Goal: Task Accomplishment & Management: Complete application form

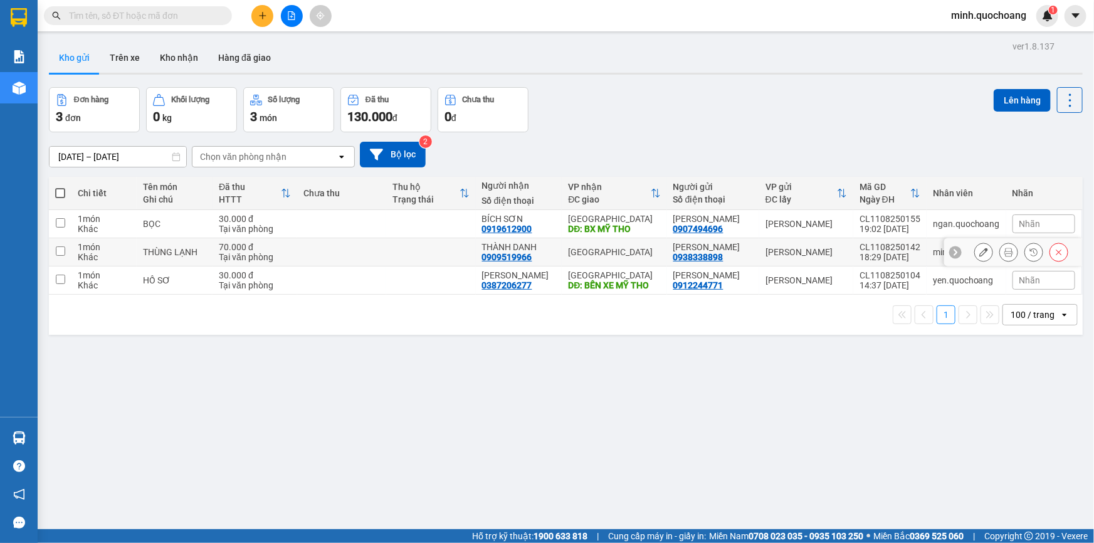
click at [1055, 256] on icon at bounding box center [1059, 252] width 9 height 9
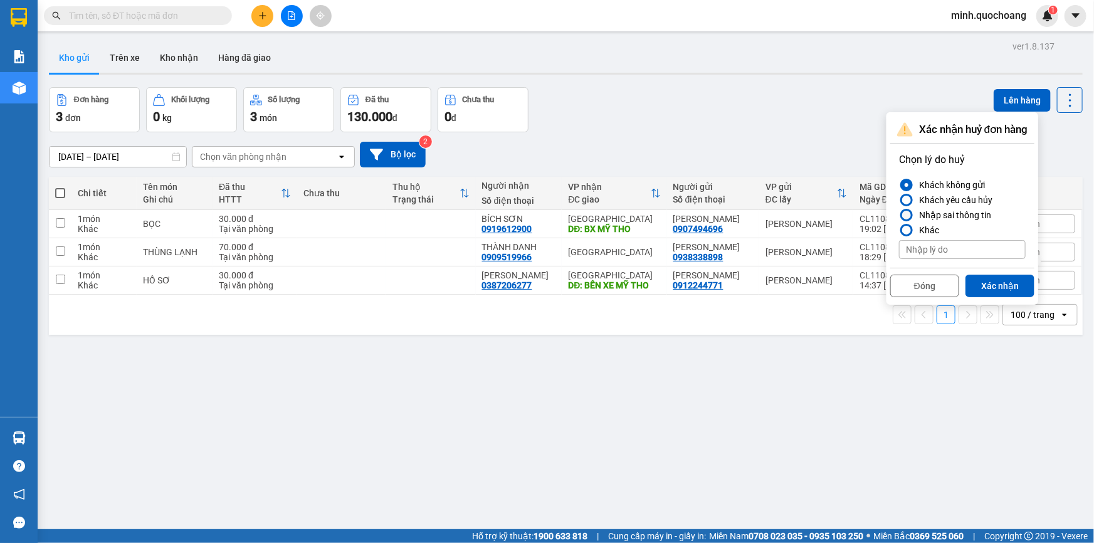
click at [940, 211] on div "Nhập sai thông tin" at bounding box center [952, 215] width 77 height 15
click at [899, 215] on input "Nhập sai thông tin" at bounding box center [899, 215] width 0 height 0
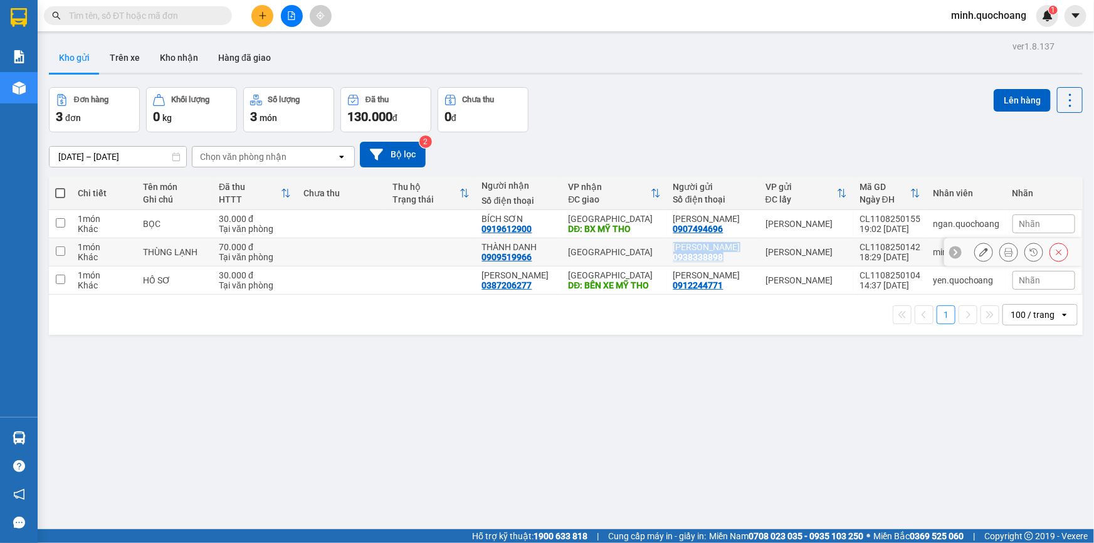
drag, startPoint x: 677, startPoint y: 255, endPoint x: 727, endPoint y: 271, distance: 53.2
click at [727, 262] on div "ÂU DƯƠNG PHÁT 0938338898" at bounding box center [714, 252] width 80 height 20
checkbox input "true"
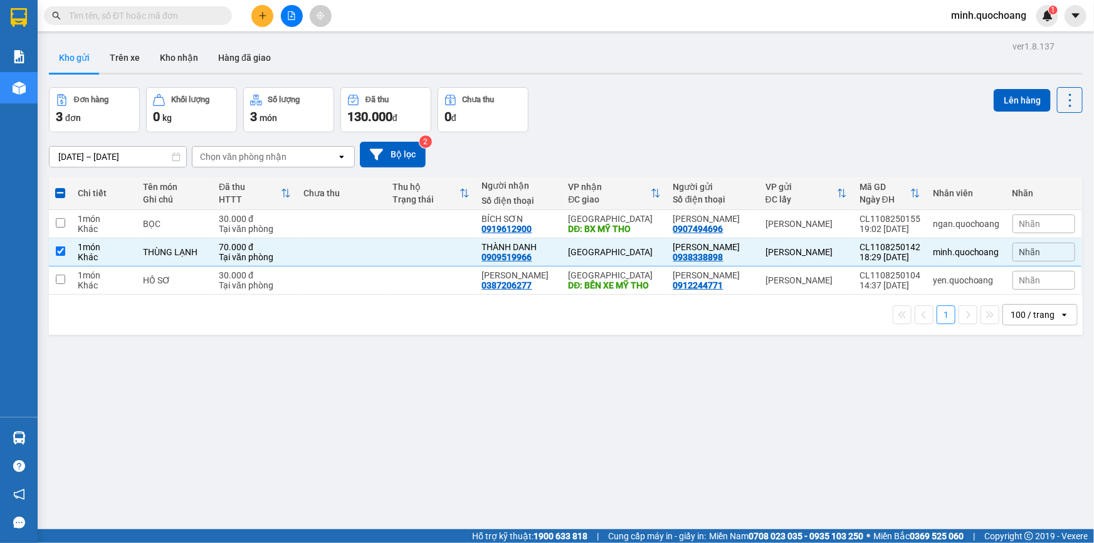
click at [709, 388] on div "ver 1.8.137 Kho gửi Trên xe Kho nhận Hàng đã giao Đơn hàng 3 đơn Khối lượng 0 k…" at bounding box center [566, 309] width 1044 height 543
click at [260, 14] on icon "plus" at bounding box center [262, 15] width 9 height 9
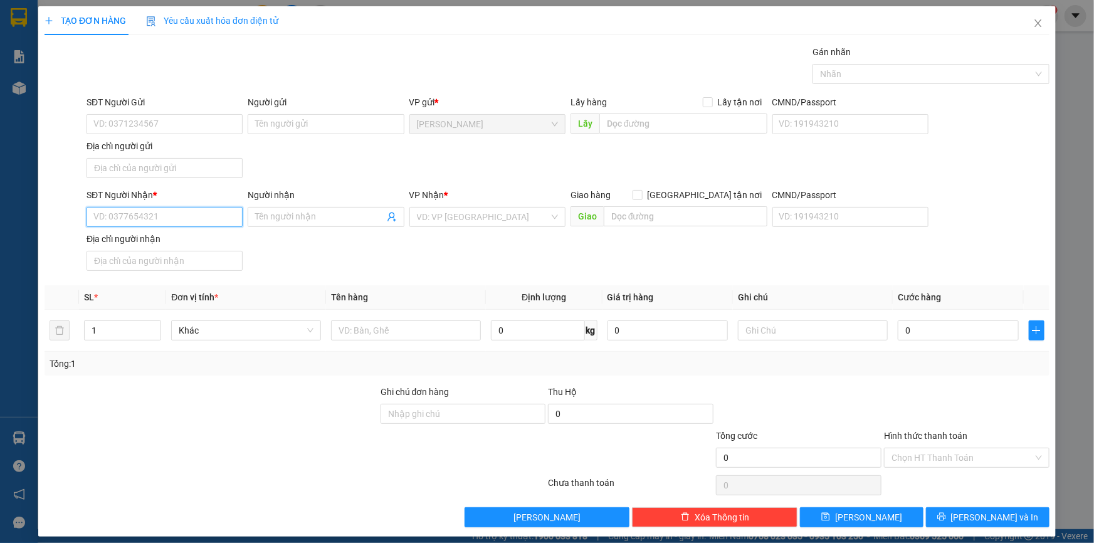
click at [179, 220] on input "SĐT Người Nhận *" at bounding box center [165, 217] width 156 height 20
paste input "0938338898"
click at [166, 221] on input "0938338898" at bounding box center [165, 217] width 156 height 20
type input "0938338898"
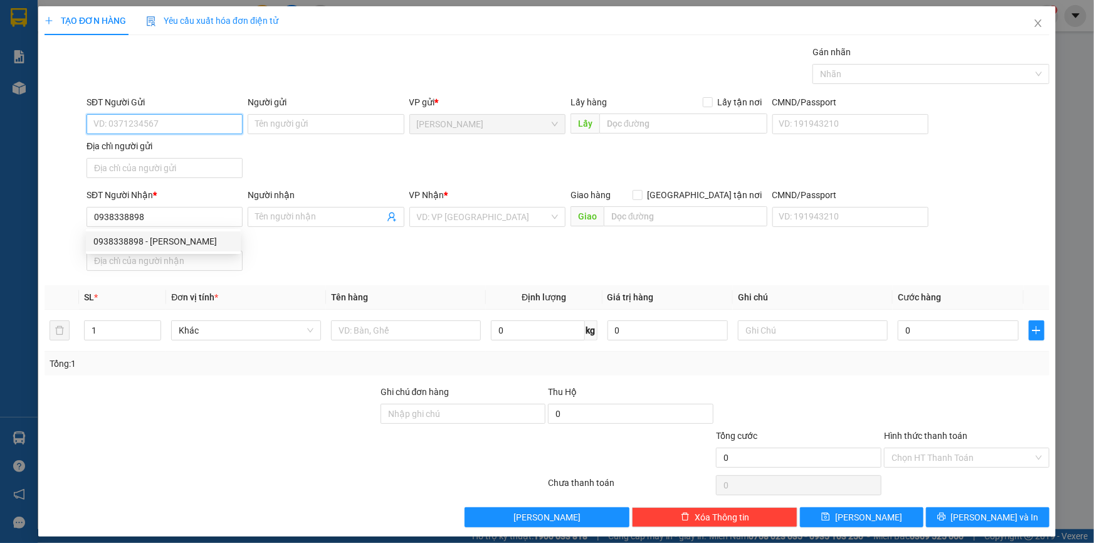
click at [177, 125] on input "SĐT Người Gửi" at bounding box center [165, 124] width 156 height 20
paste input "0938338898"
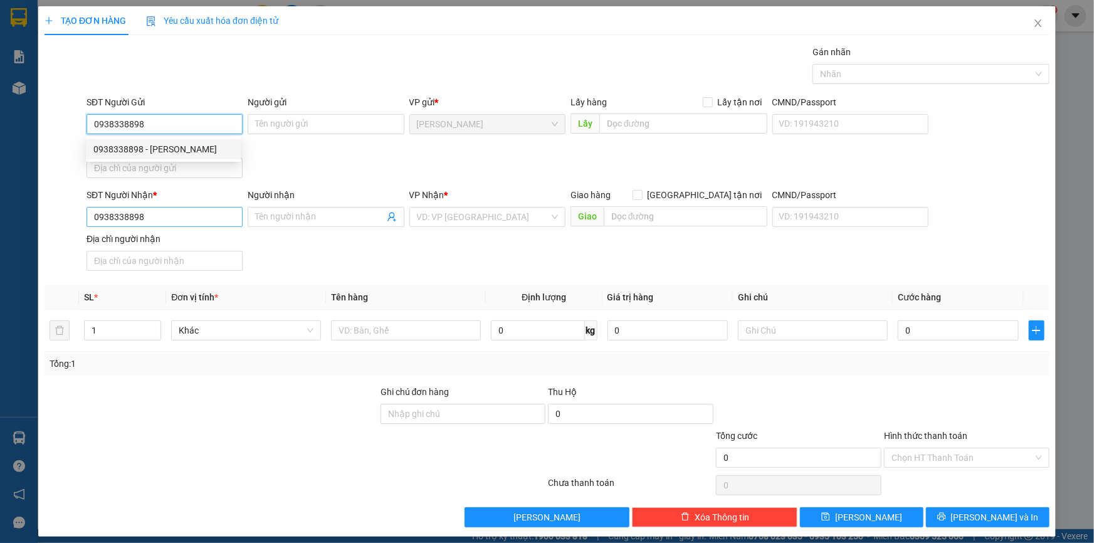
type input "0938338898"
click at [176, 208] on input "0938338898" at bounding box center [165, 217] width 156 height 20
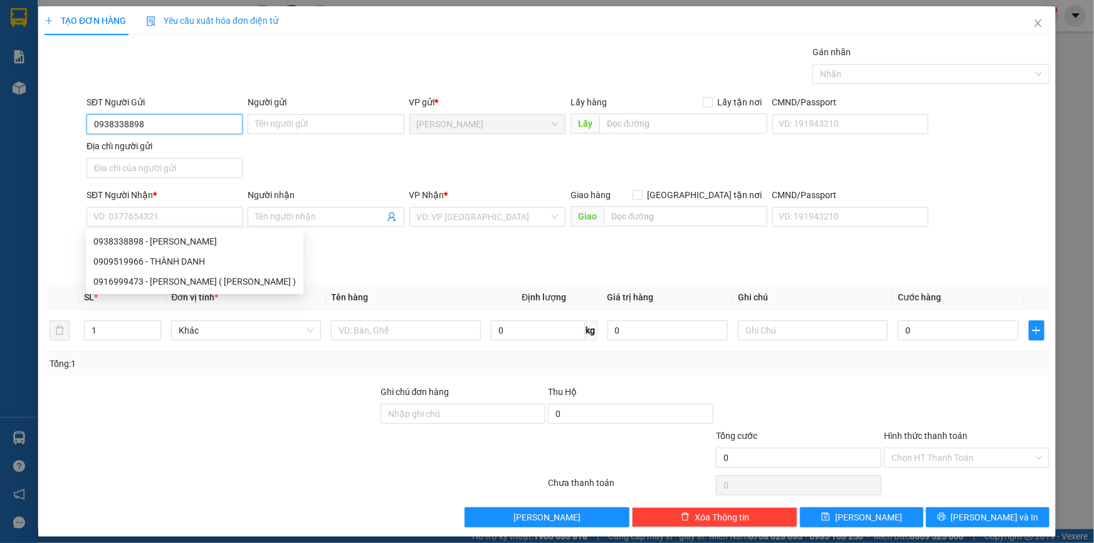
click at [175, 116] on input "0938338898" at bounding box center [165, 124] width 156 height 20
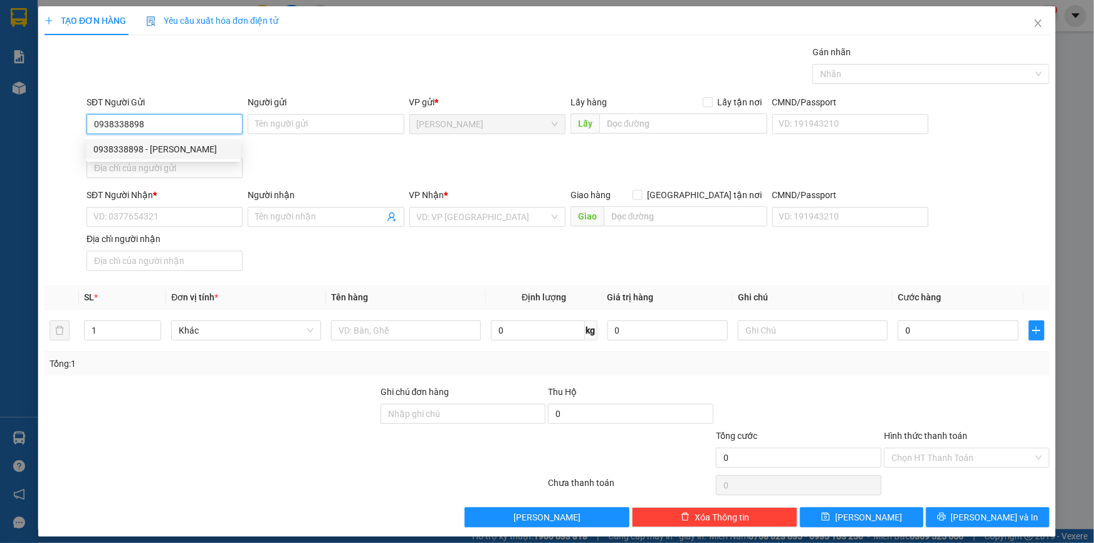
click at [193, 149] on div "0938338898 - ÂU DƯƠNG PHÁT" at bounding box center [163, 149] width 140 height 14
type input "ÂU DƯƠNG PHÁT"
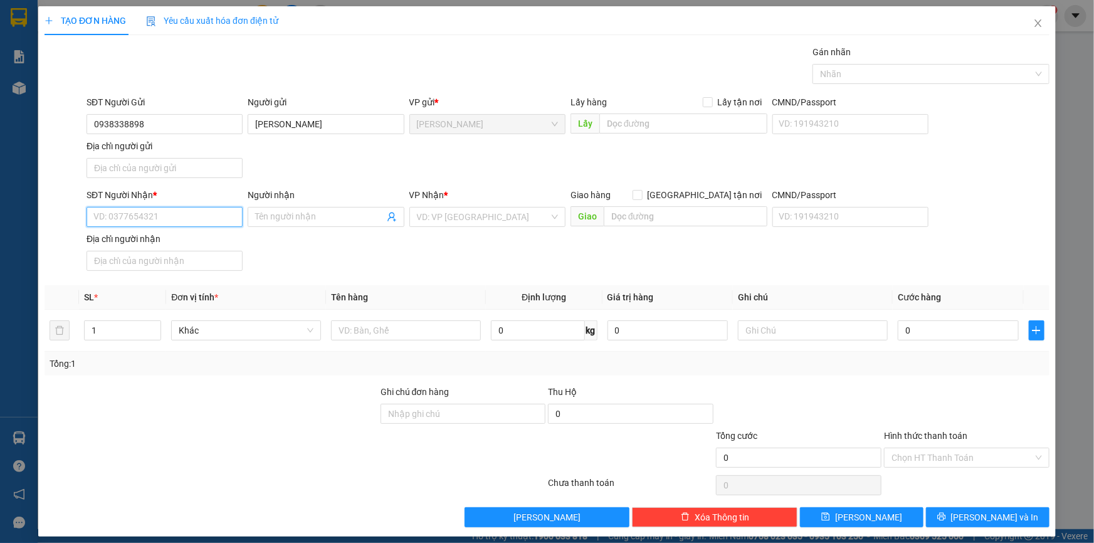
click at [187, 219] on input "SĐT Người Nhận *" at bounding box center [165, 217] width 156 height 20
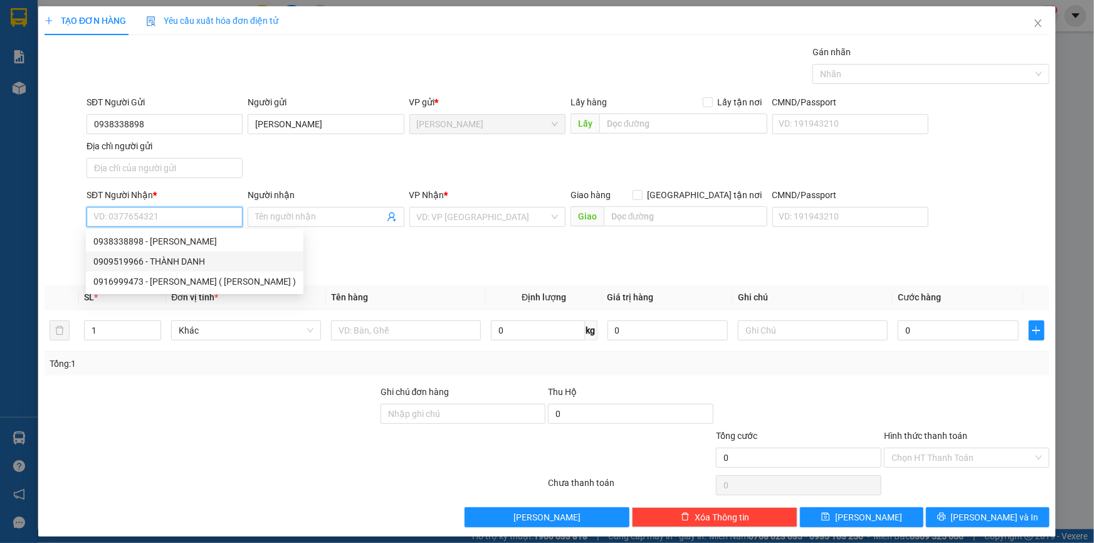
click at [187, 263] on div "0909519966 - THÀNH DANH" at bounding box center [194, 262] width 203 height 14
type input "0909519966"
type input "THÀNH DANH"
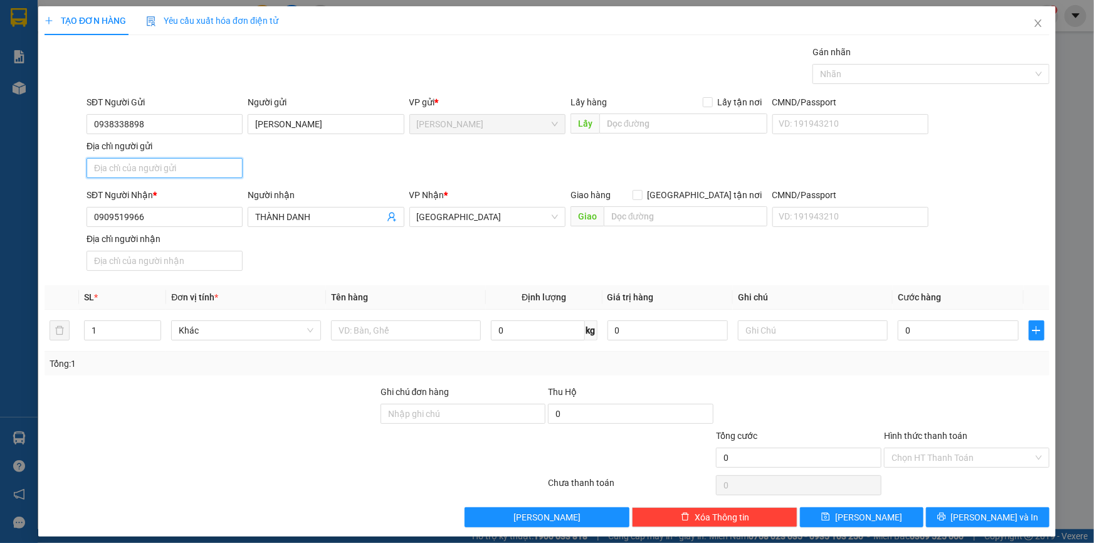
click at [172, 171] on input "Địa chỉ người gửi" at bounding box center [165, 168] width 156 height 20
paste input "105 CMT , P CAO LÃNH , ĐỒNG THÁP"
type input "105 CMT , P CAO LÃNH , ĐỒNG THÁP"
click at [384, 319] on div at bounding box center [406, 330] width 150 height 25
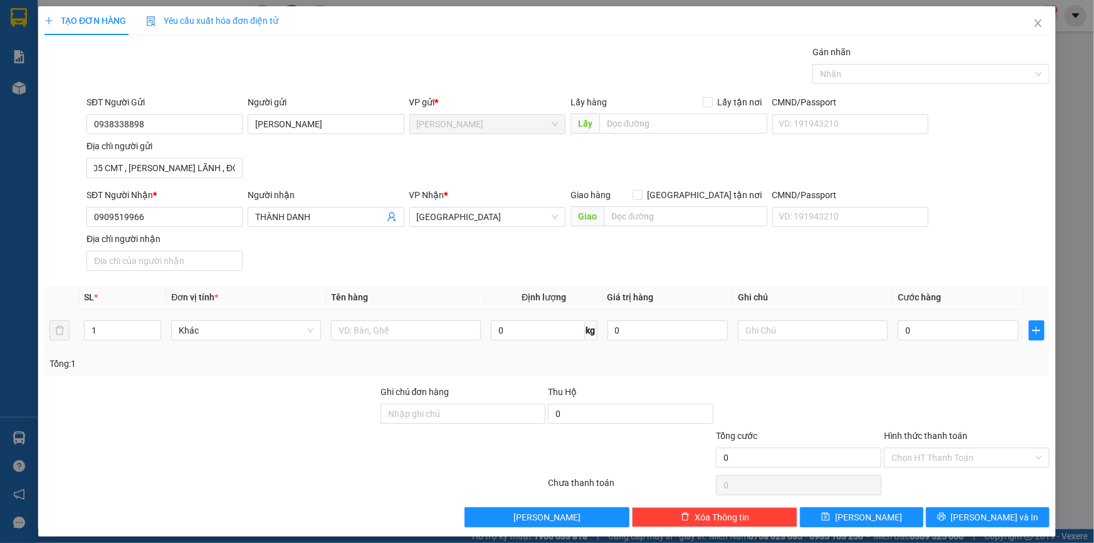
scroll to position [0, 0]
click at [390, 326] on input "text" at bounding box center [406, 330] width 150 height 20
type input "THÙNG LẠNH"
click at [944, 336] on input "0" at bounding box center [958, 330] width 121 height 20
type input "7"
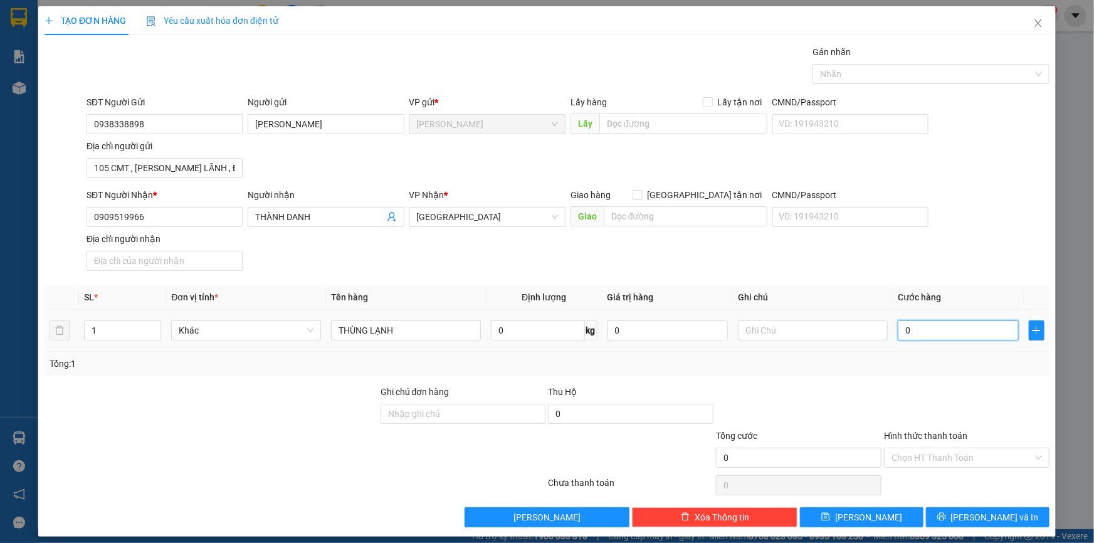
type input "7"
type input "70"
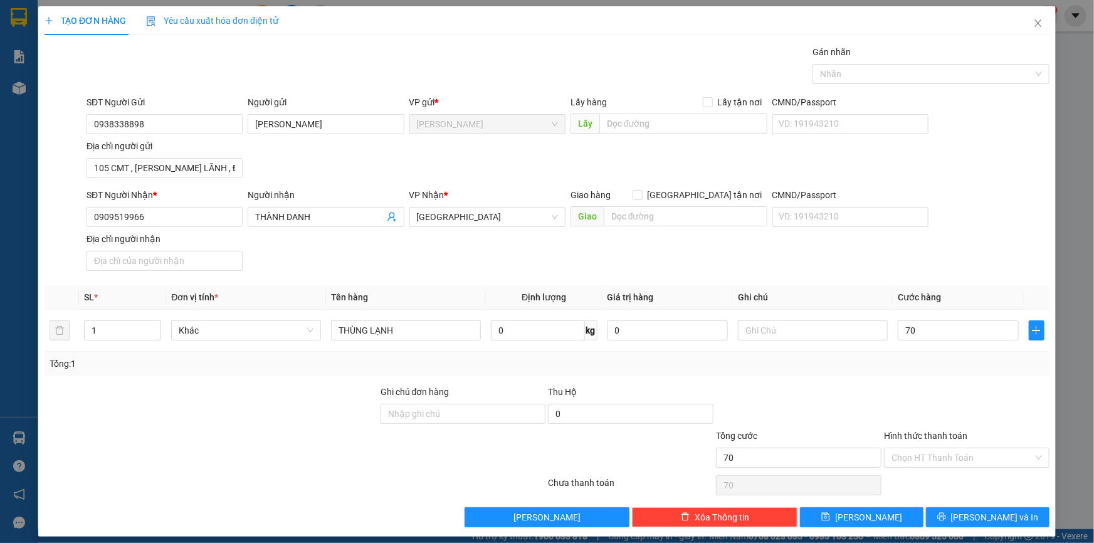
type input "70.000"
click at [936, 404] on div at bounding box center [967, 407] width 168 height 44
click at [967, 513] on button "Lưu và In" at bounding box center [988, 517] width 124 height 20
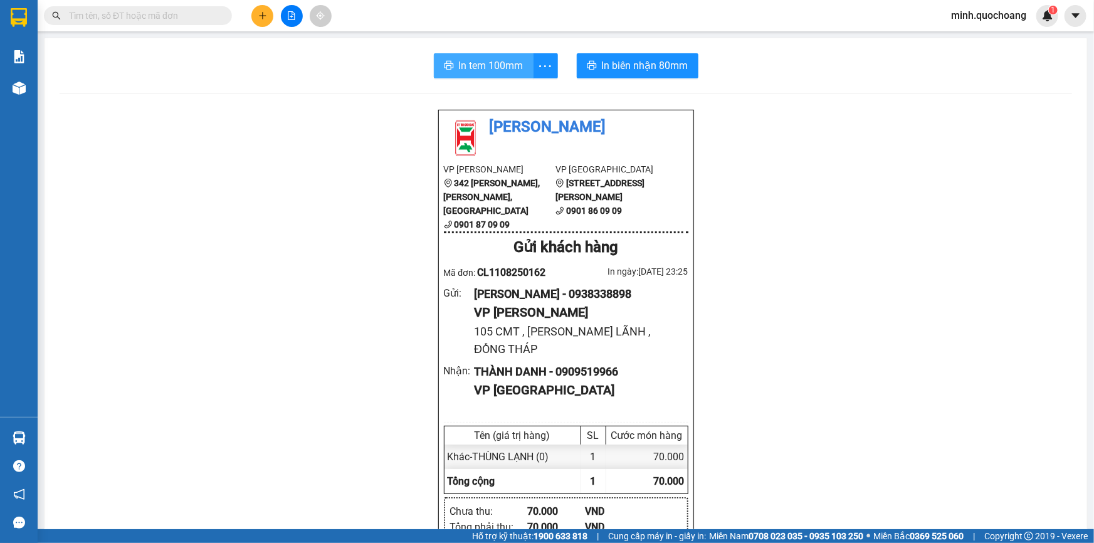
click at [489, 65] on span "In tem 100mm" at bounding box center [491, 66] width 65 height 16
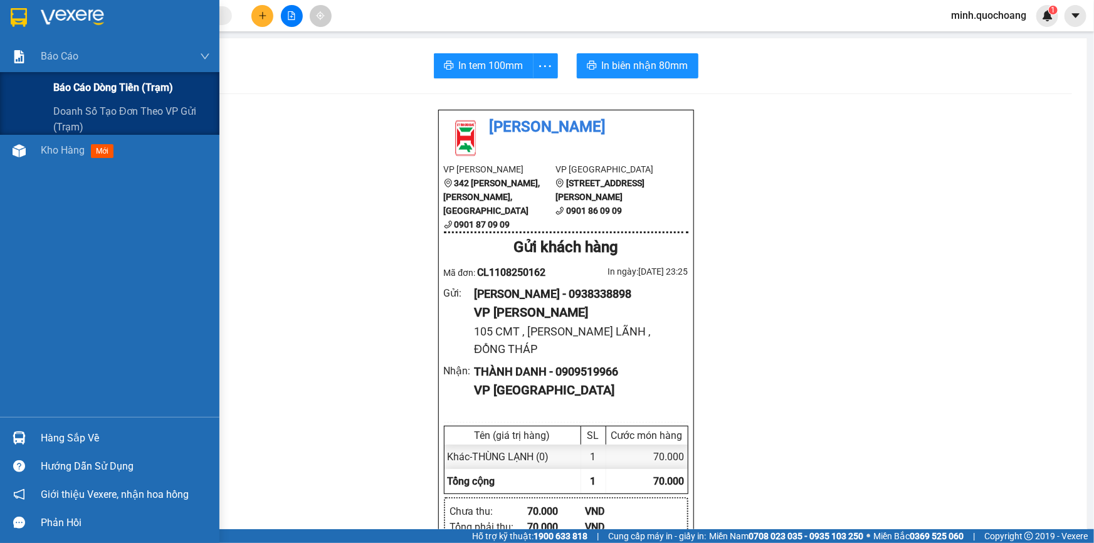
click at [85, 91] on span "Báo cáo dòng tiền (trạm)" at bounding box center [113, 88] width 120 height 16
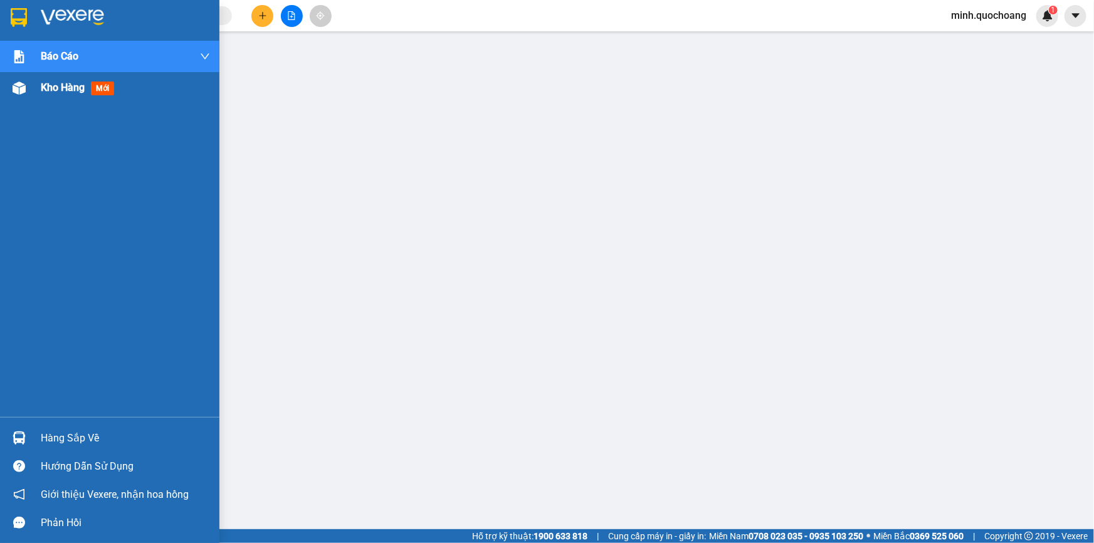
click at [18, 82] on img at bounding box center [19, 88] width 13 height 13
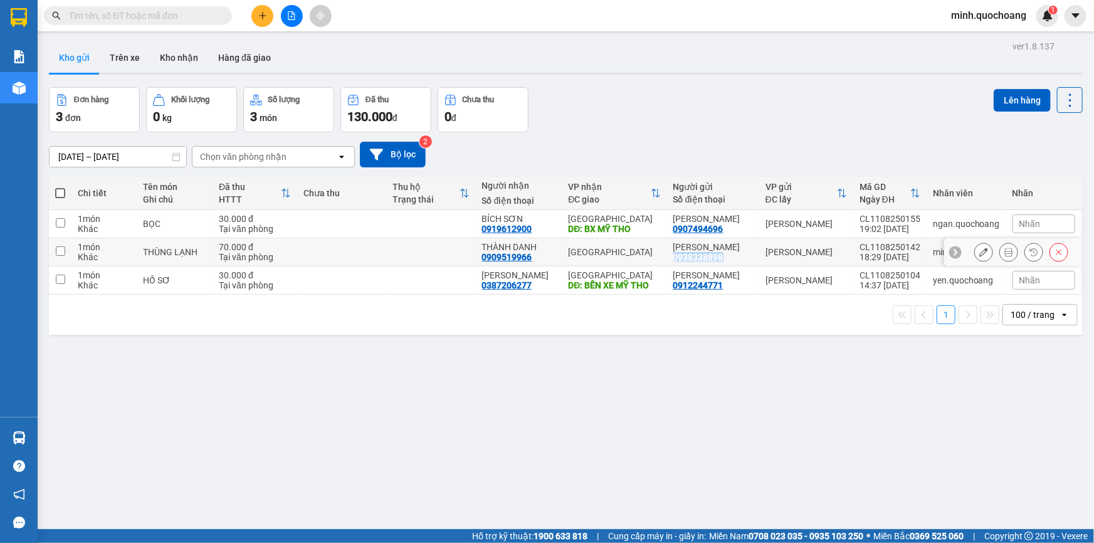
drag, startPoint x: 677, startPoint y: 268, endPoint x: 727, endPoint y: 269, distance: 49.6
click at [727, 262] on div "ÂU DƯƠNG PHÁT 0938338898" at bounding box center [714, 252] width 80 height 20
checkbox input "true"
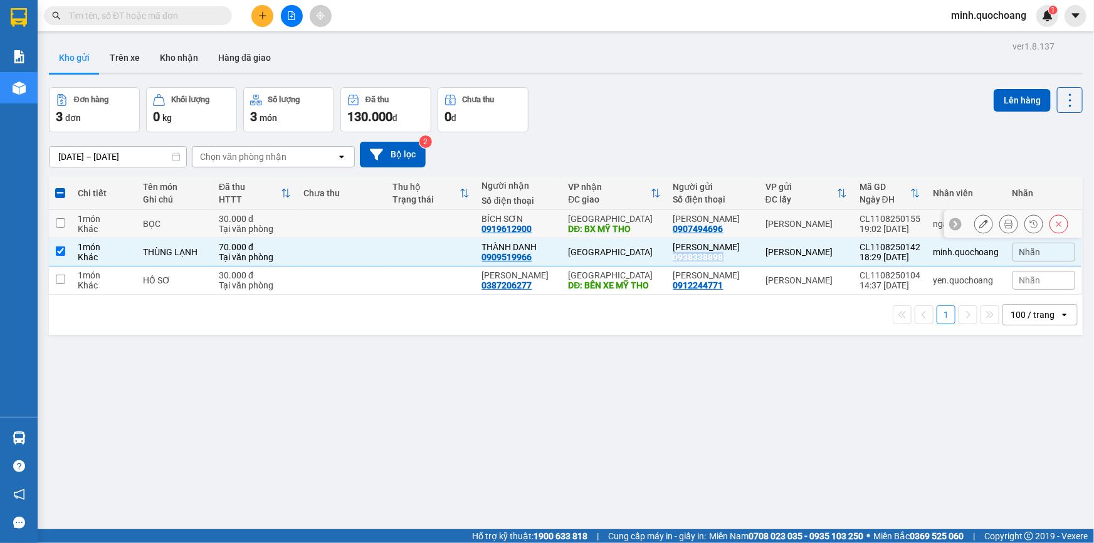
copy div "0938338898"
click at [980, 256] on icon at bounding box center [984, 252] width 9 height 9
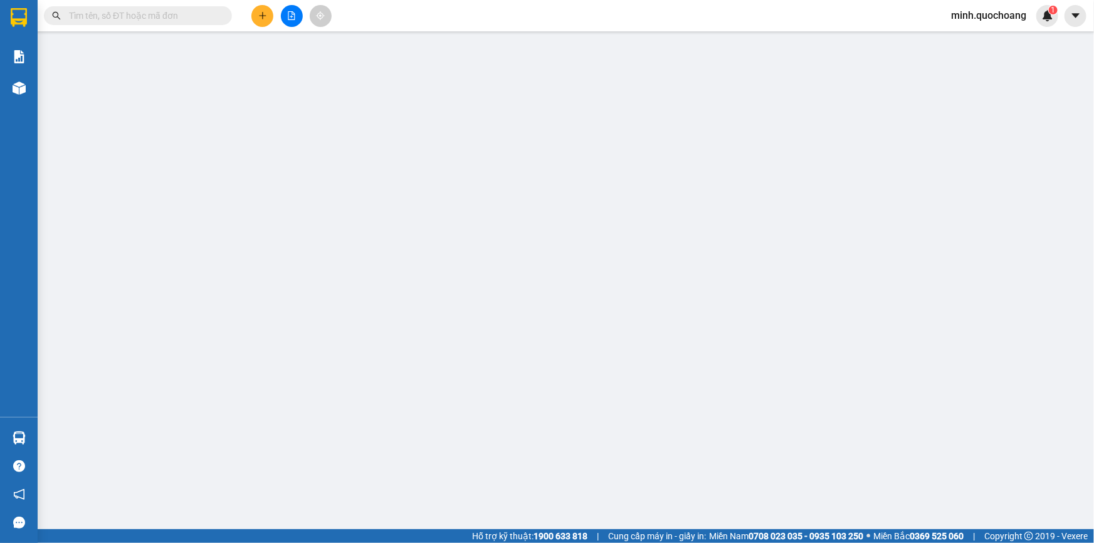
type input "0938338898"
type input "ÂU DƯƠNG PHÁT"
type input "105 CMT , P CAO LÃNH , ĐỒNG THÁP"
type input "0909519966"
type input "THÀNH DANH"
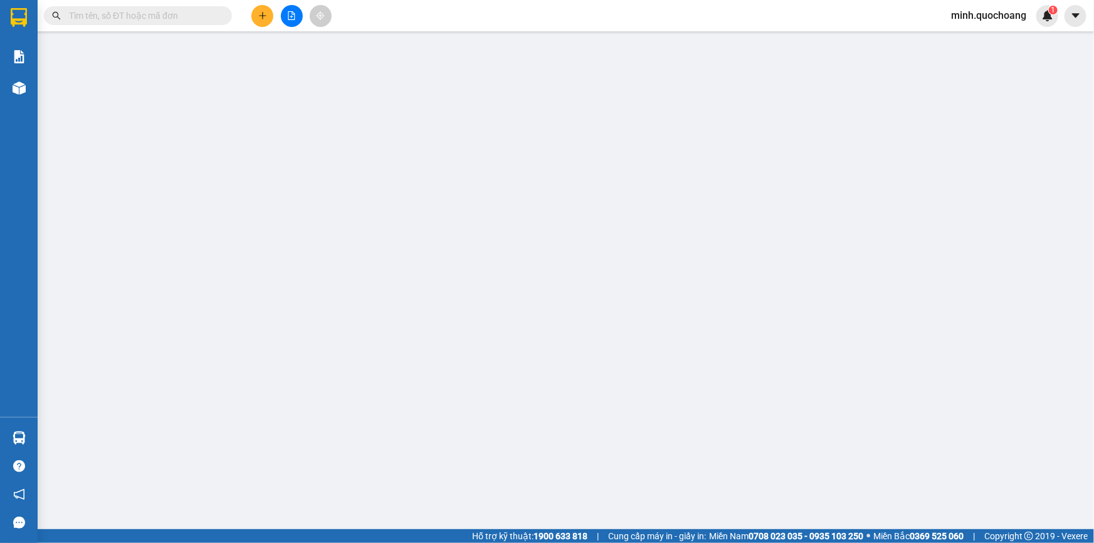
type input "70.000"
type input "0"
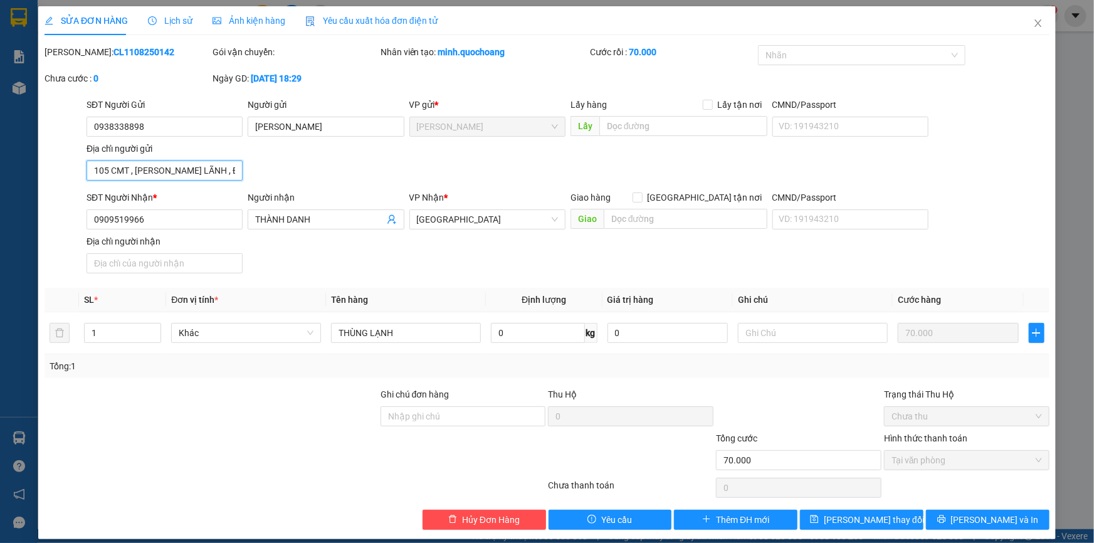
click at [122, 170] on input "105 CMT , P CAO LÃNH , ĐỒNG THÁP" at bounding box center [165, 171] width 156 height 20
click at [1034, 25] on icon "close" at bounding box center [1039, 23] width 10 height 10
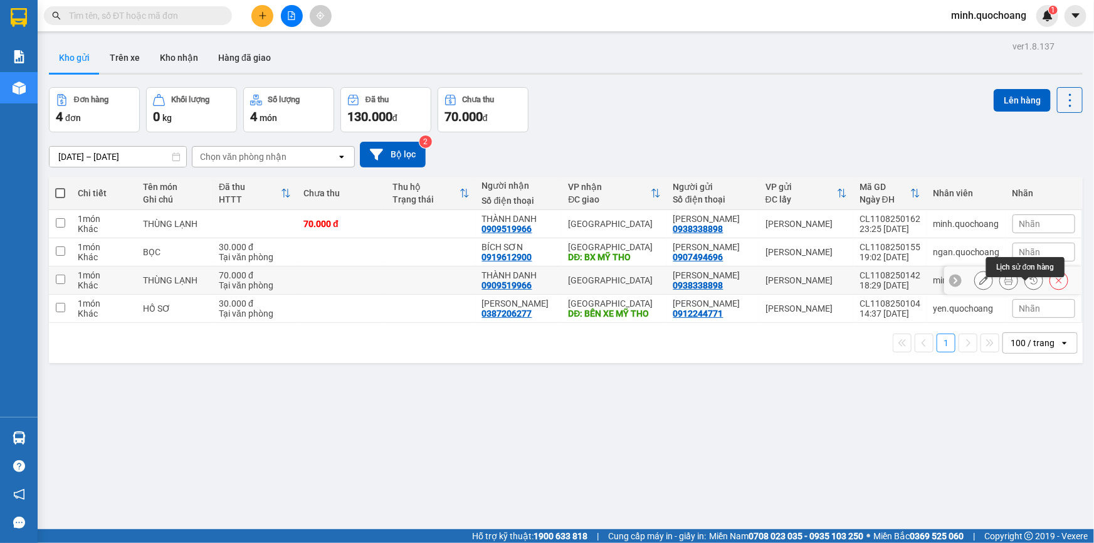
click at [1055, 285] on icon at bounding box center [1059, 280] width 9 height 9
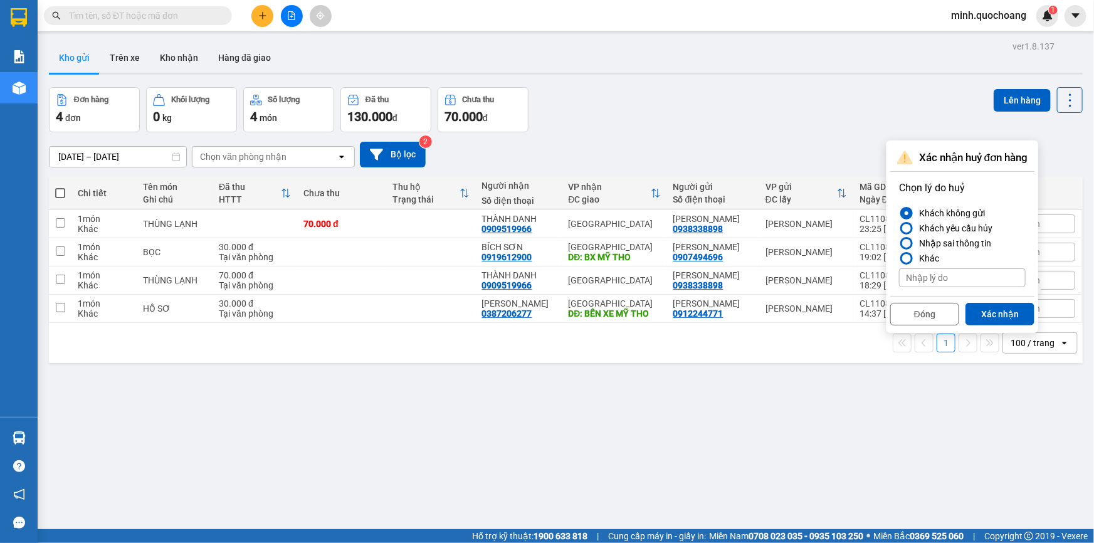
click at [948, 245] on div "Nhập sai thông tin" at bounding box center [952, 243] width 77 height 15
click at [899, 243] on input "Nhập sai thông tin" at bounding box center [899, 243] width 0 height 0
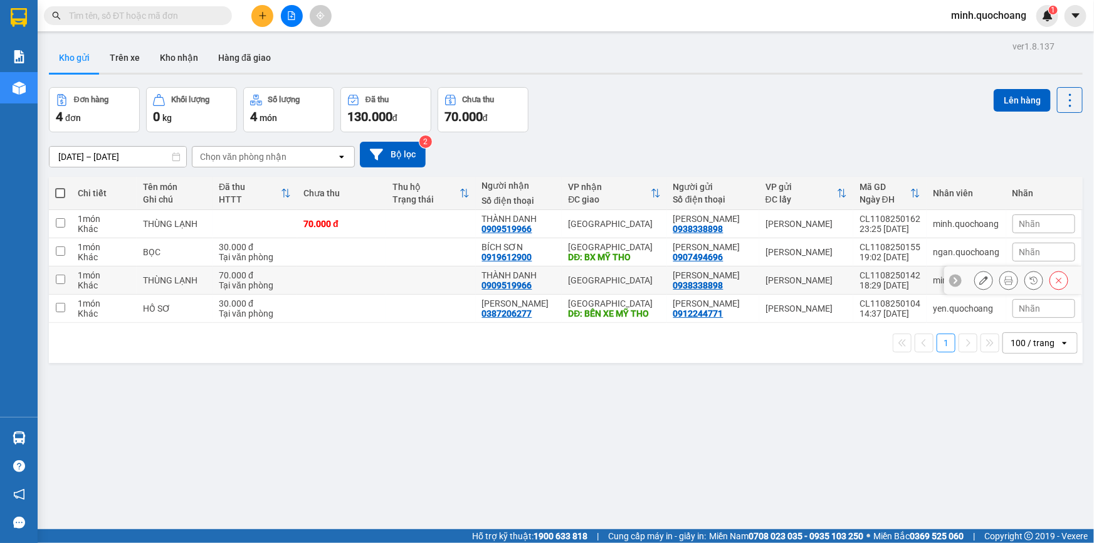
click at [342, 282] on td at bounding box center [341, 281] width 89 height 28
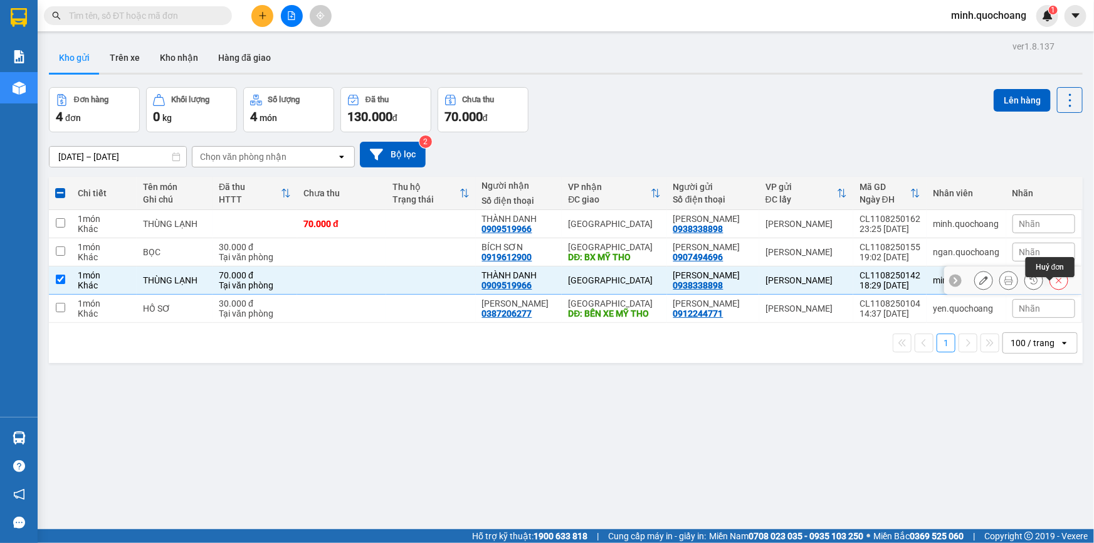
click at [1059, 289] on button at bounding box center [1059, 281] width 18 height 22
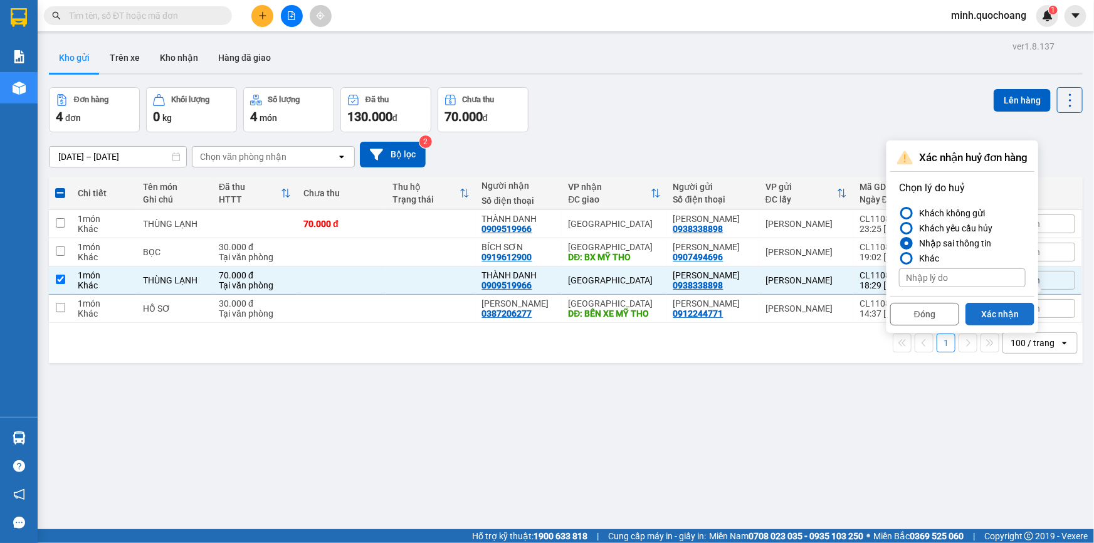
click at [991, 312] on button "Xác nhận" at bounding box center [1000, 314] width 69 height 23
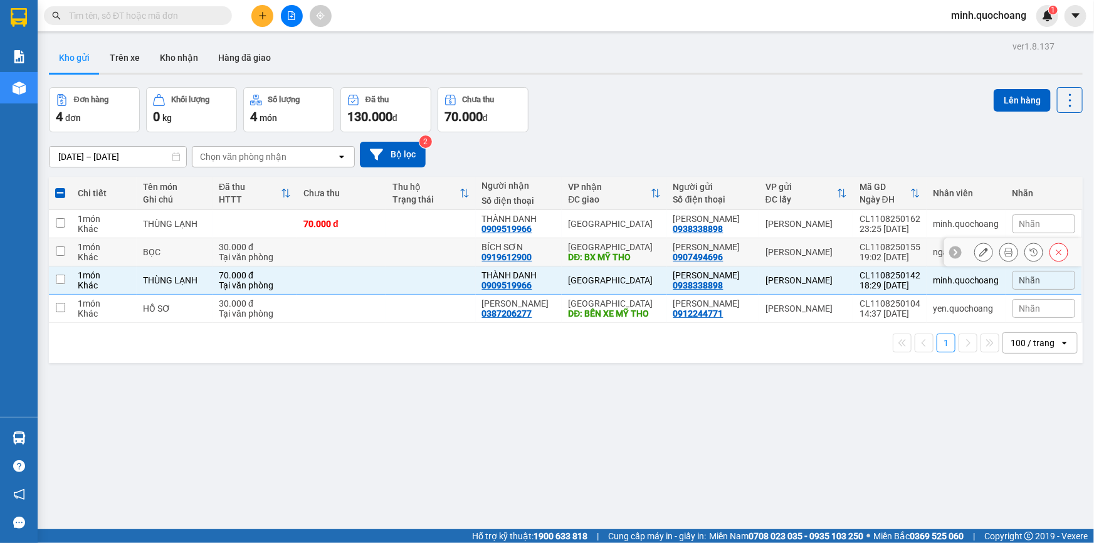
checkbox input "false"
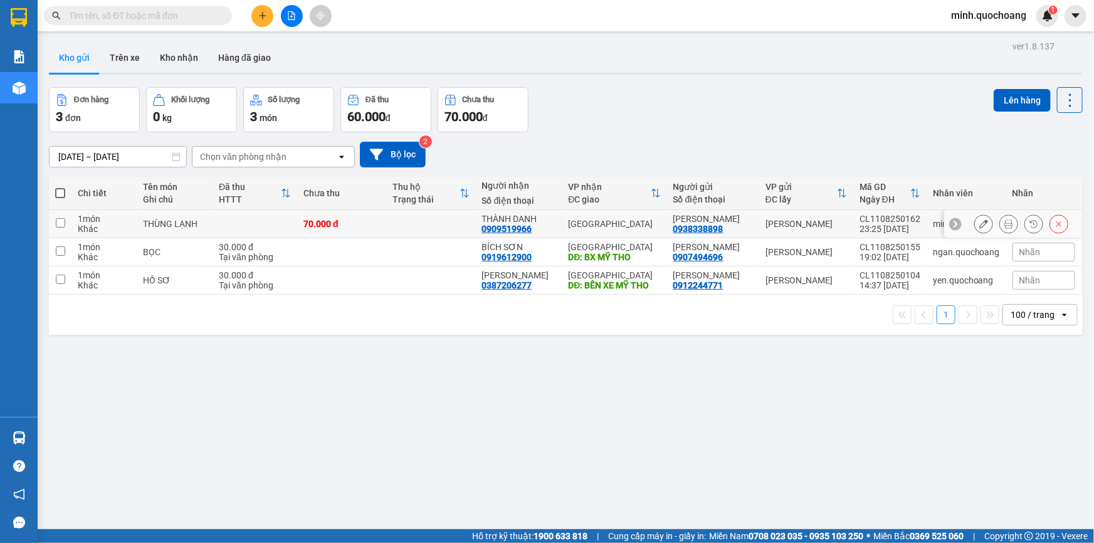
click at [380, 226] on div "70.000 đ" at bounding box center [342, 224] width 77 height 10
checkbox input "true"
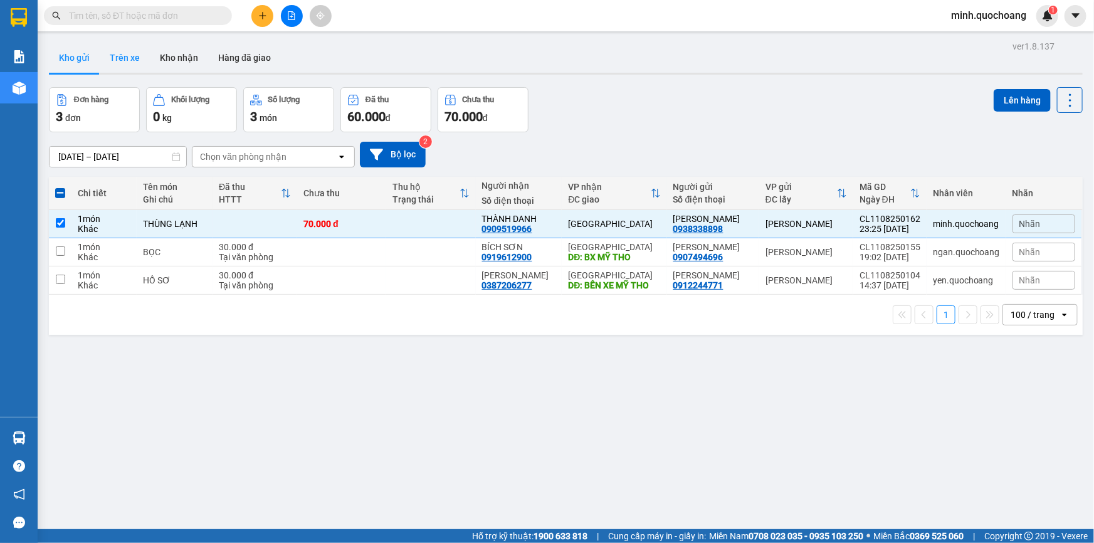
click at [134, 55] on button "Trên xe" at bounding box center [125, 58] width 50 height 30
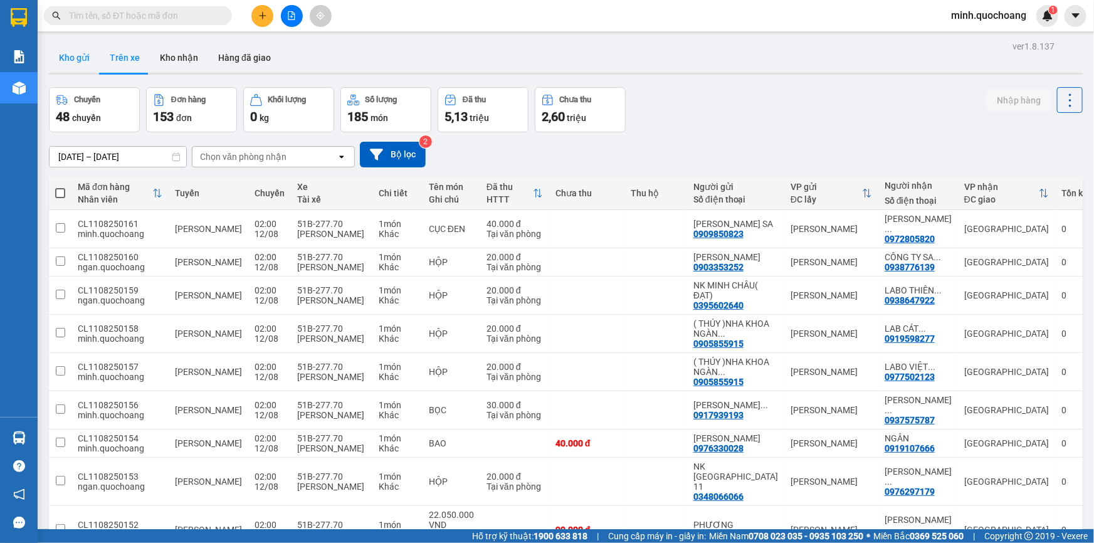
click at [87, 55] on button "Kho gửi" at bounding box center [74, 58] width 51 height 30
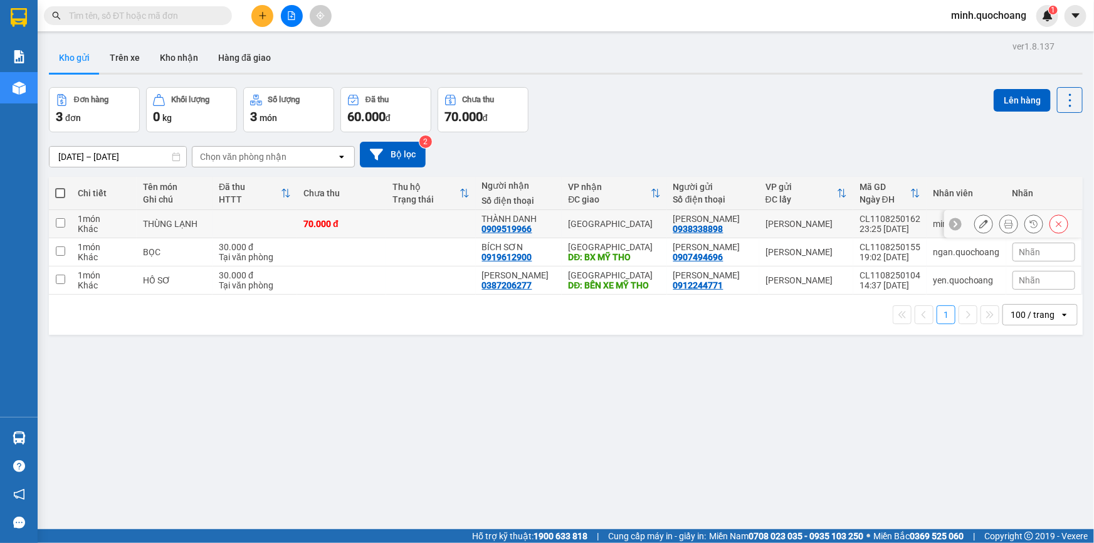
click at [310, 230] on td "70.000 đ" at bounding box center [341, 224] width 89 height 28
checkbox input "true"
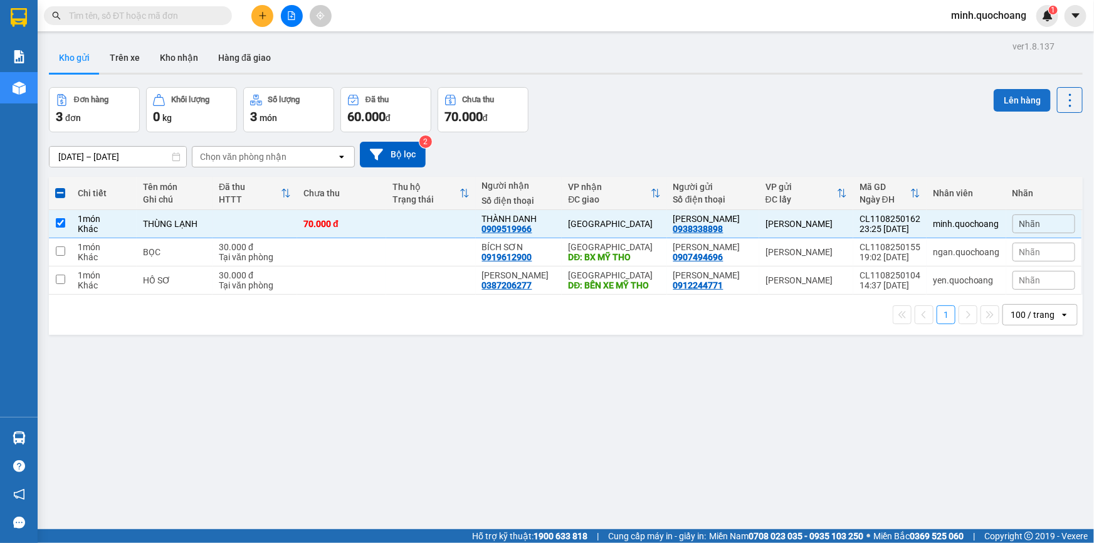
click at [1018, 95] on button "Lên hàng" at bounding box center [1022, 100] width 57 height 23
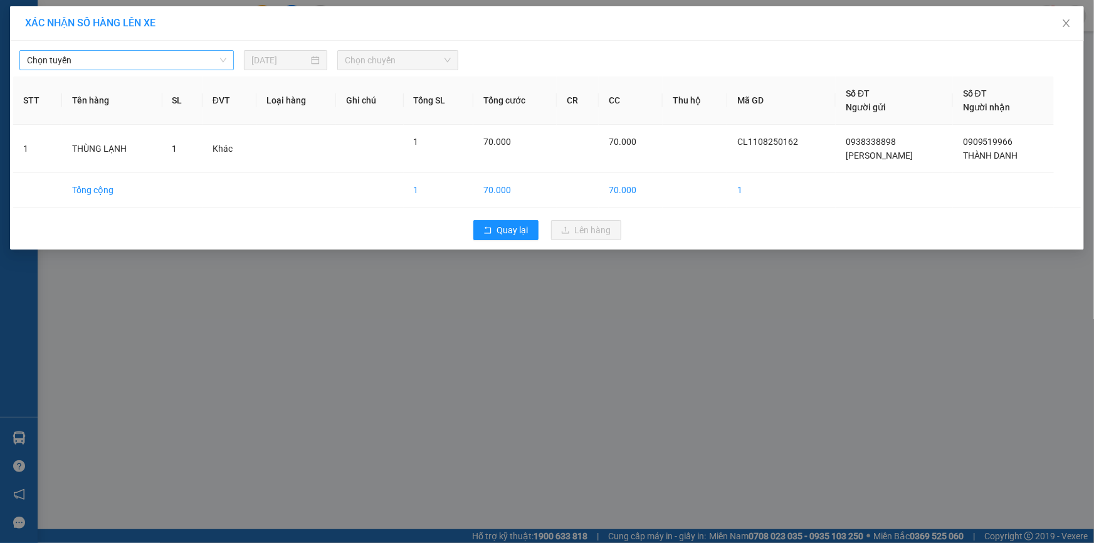
click at [217, 60] on span "Chọn tuyến" at bounding box center [126, 60] width 199 height 19
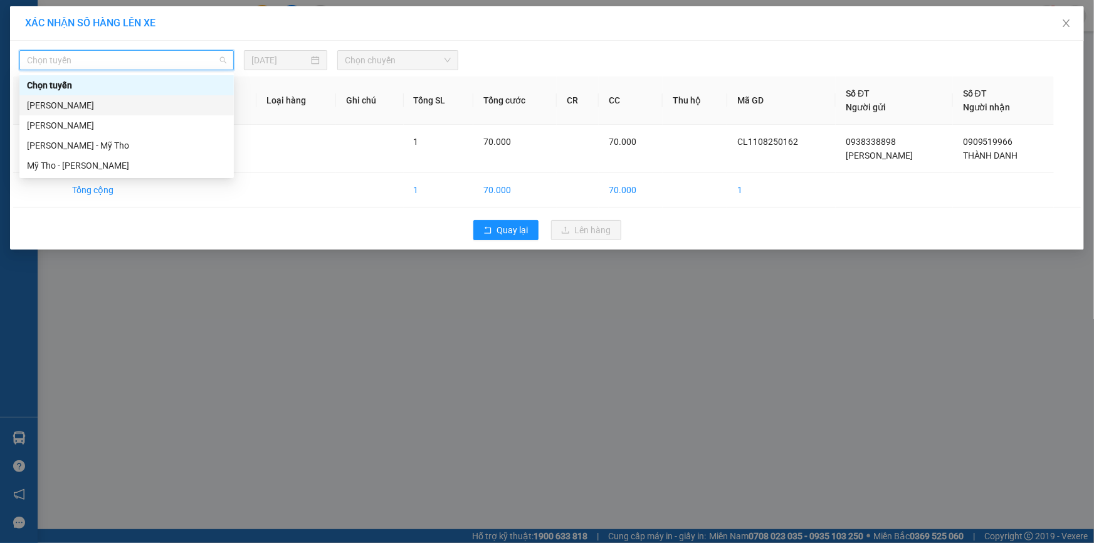
click at [151, 103] on div "Cao Lãnh - Hồ Chí Minh" at bounding box center [126, 105] width 199 height 14
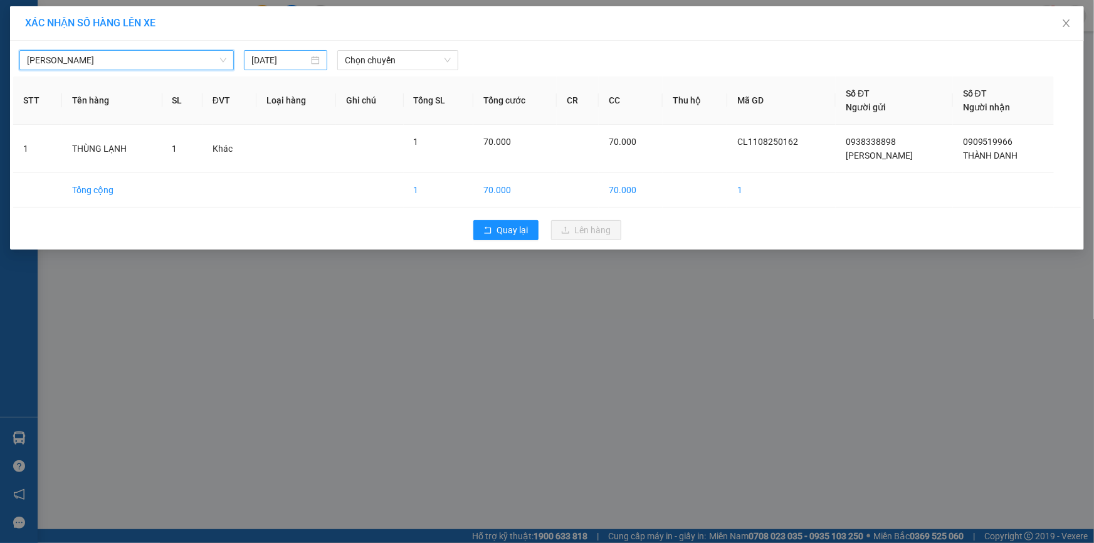
click at [307, 63] on input "11/08/2025" at bounding box center [279, 60] width 57 height 14
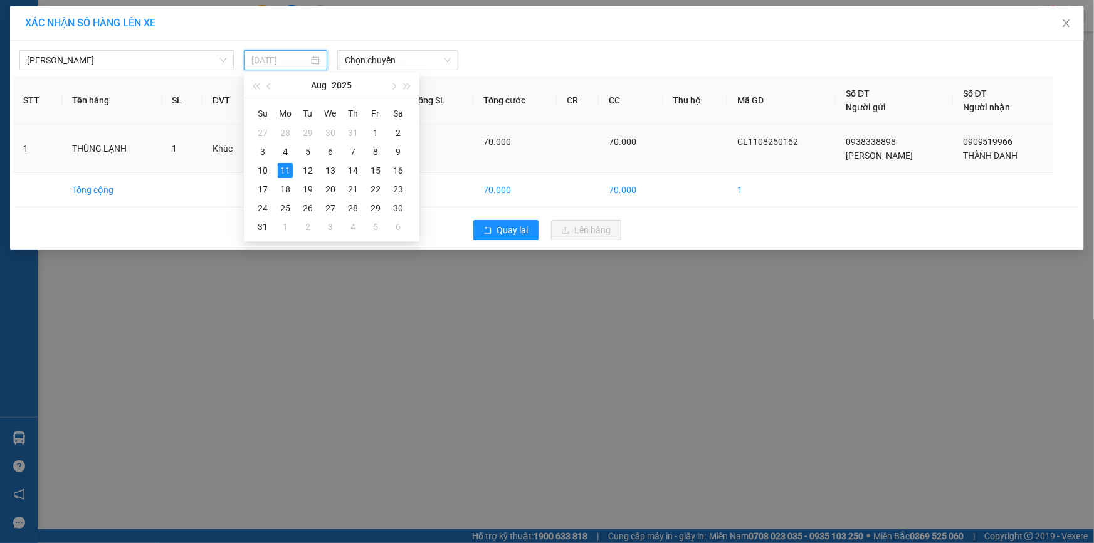
click at [310, 171] on div "12" at bounding box center [307, 170] width 15 height 15
type input "12/08/2025"
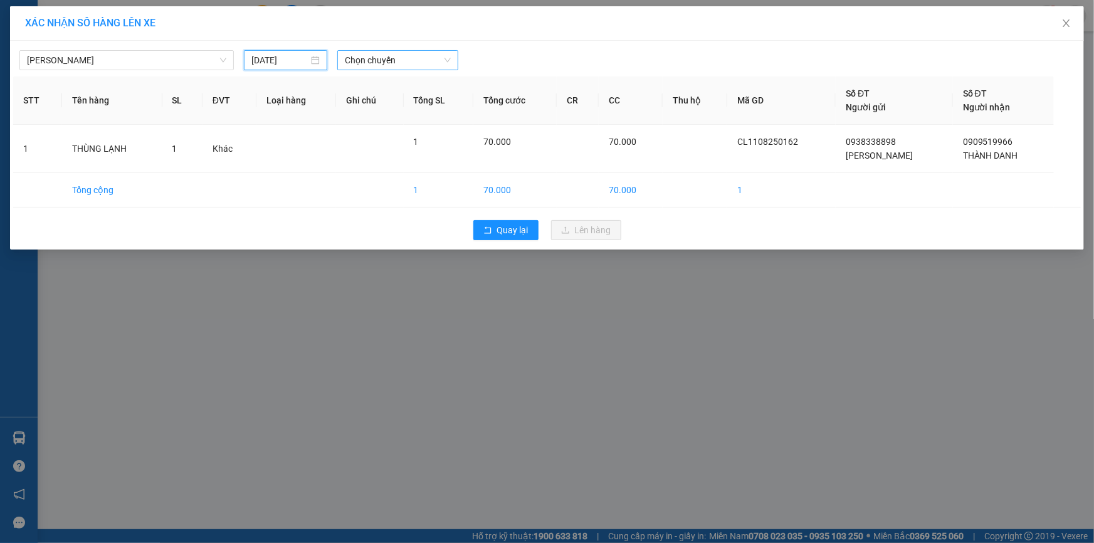
click at [383, 65] on span "Chọn chuyến" at bounding box center [398, 60] width 106 height 19
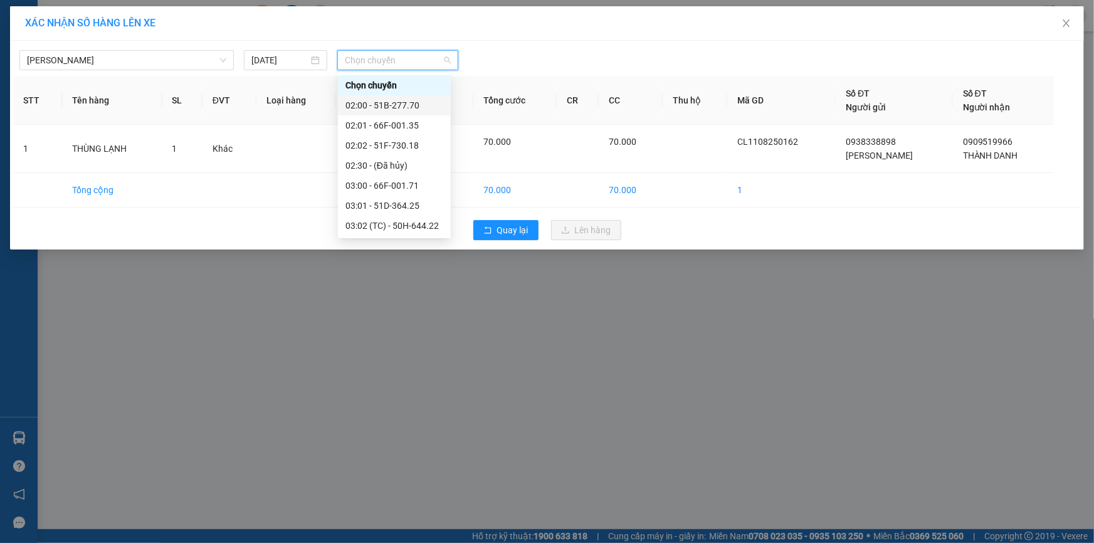
click at [394, 106] on div "02:00 - 51B-277.70" at bounding box center [395, 105] width 98 height 14
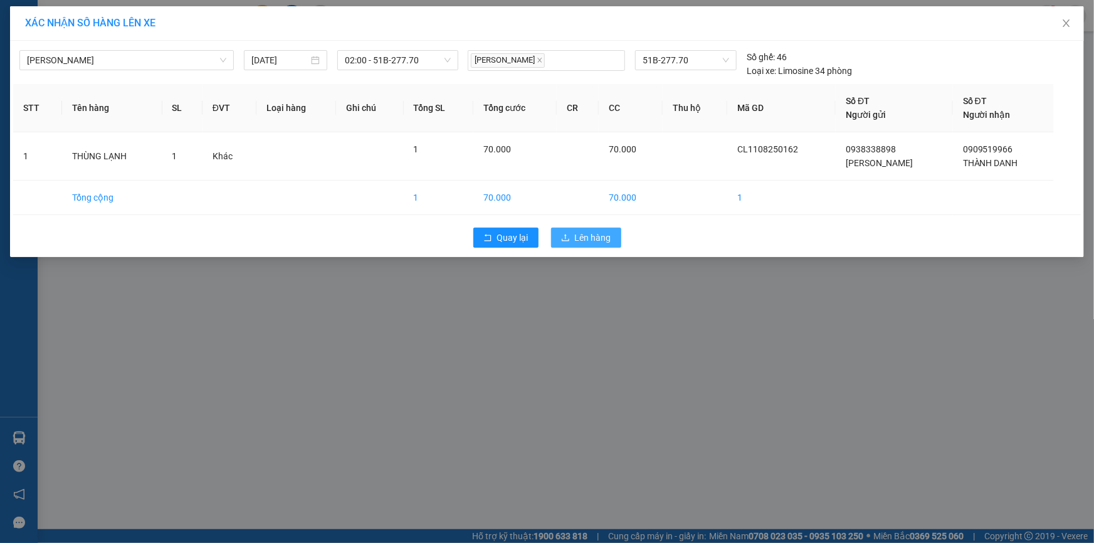
click at [589, 235] on span "Lên hàng" at bounding box center [593, 238] width 36 height 14
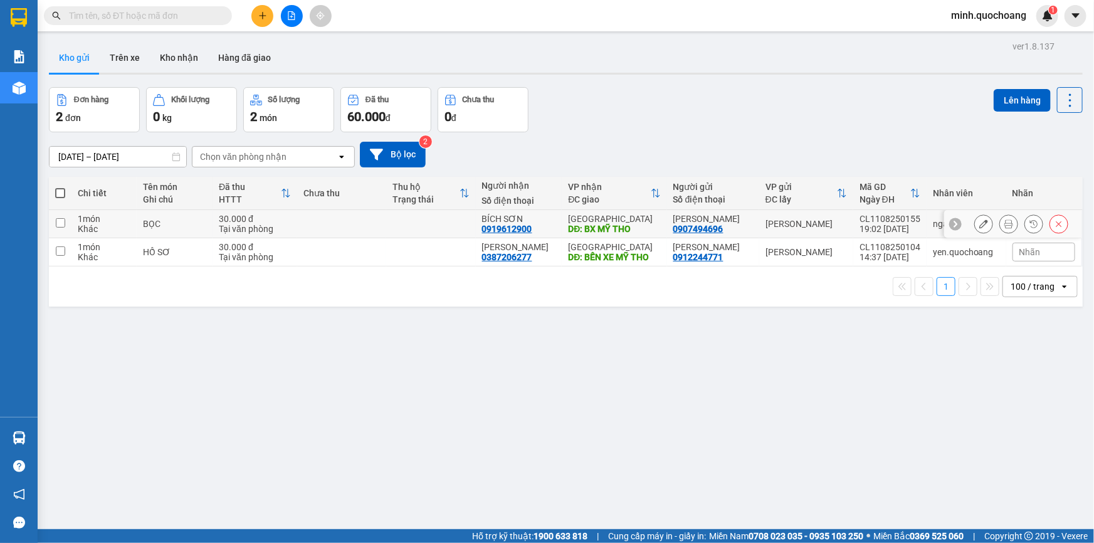
click at [869, 232] on div "19:02 11/08" at bounding box center [890, 229] width 61 height 10
checkbox input "true"
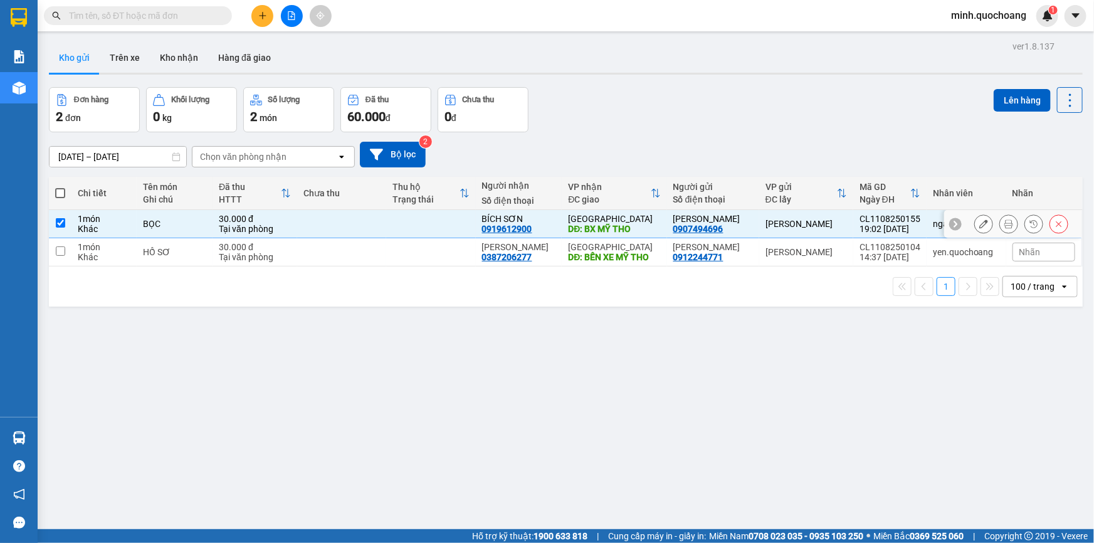
click at [860, 252] on div "CL1108250104" at bounding box center [890, 247] width 61 height 10
checkbox input "true"
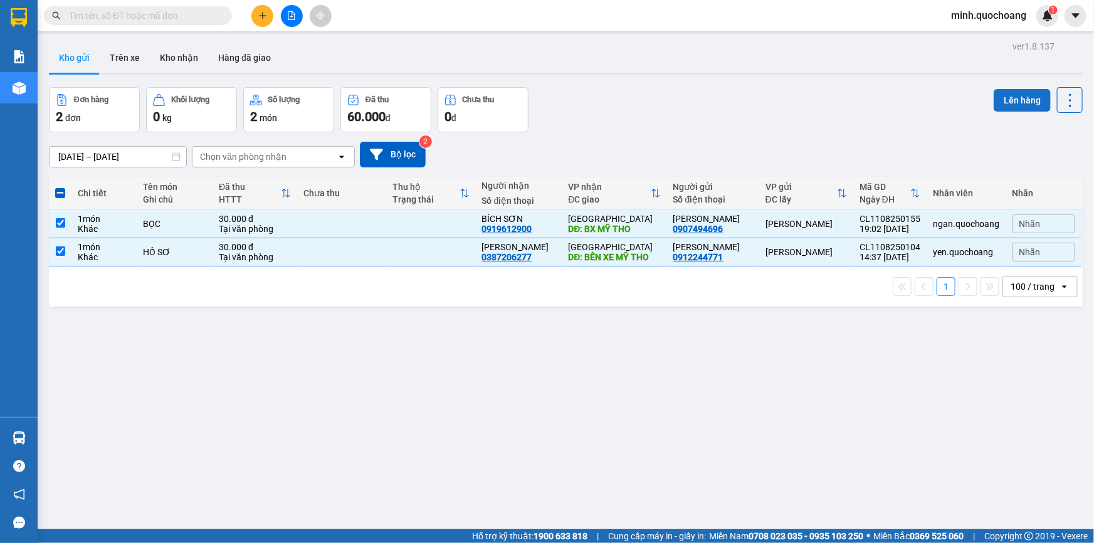
click at [1015, 107] on button "Lên hàng" at bounding box center [1022, 100] width 57 height 23
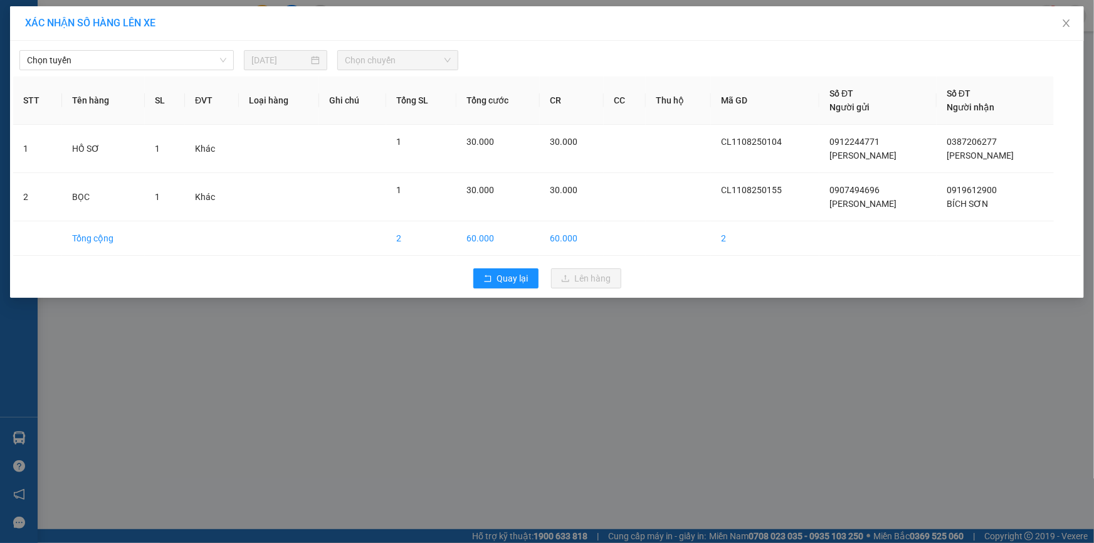
click at [208, 49] on div "Chọn tuyến 11/08/2025 Chọn chuyến" at bounding box center [547, 57] width 1068 height 26
click at [213, 56] on span "Chọn tuyến" at bounding box center [126, 60] width 199 height 19
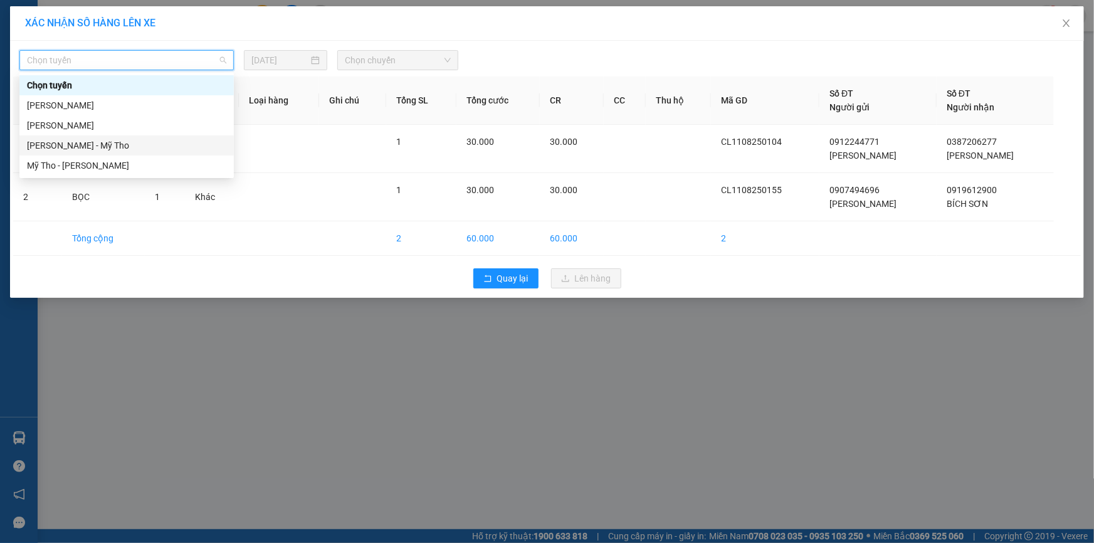
click at [161, 144] on div "Cao Lãnh - Mỹ Tho" at bounding box center [126, 146] width 199 height 14
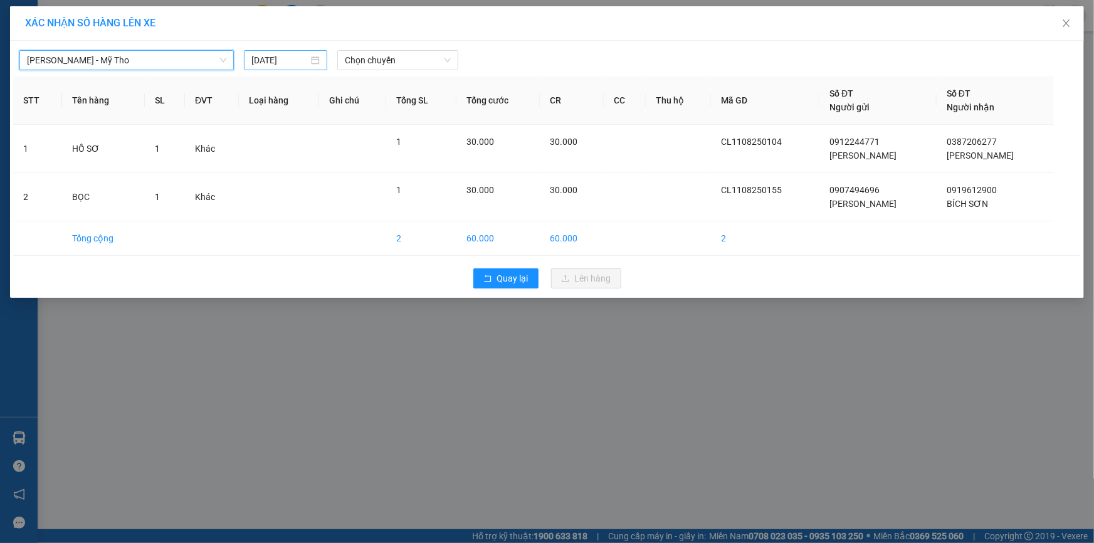
click at [312, 63] on div "11/08/2025" at bounding box center [285, 60] width 68 height 14
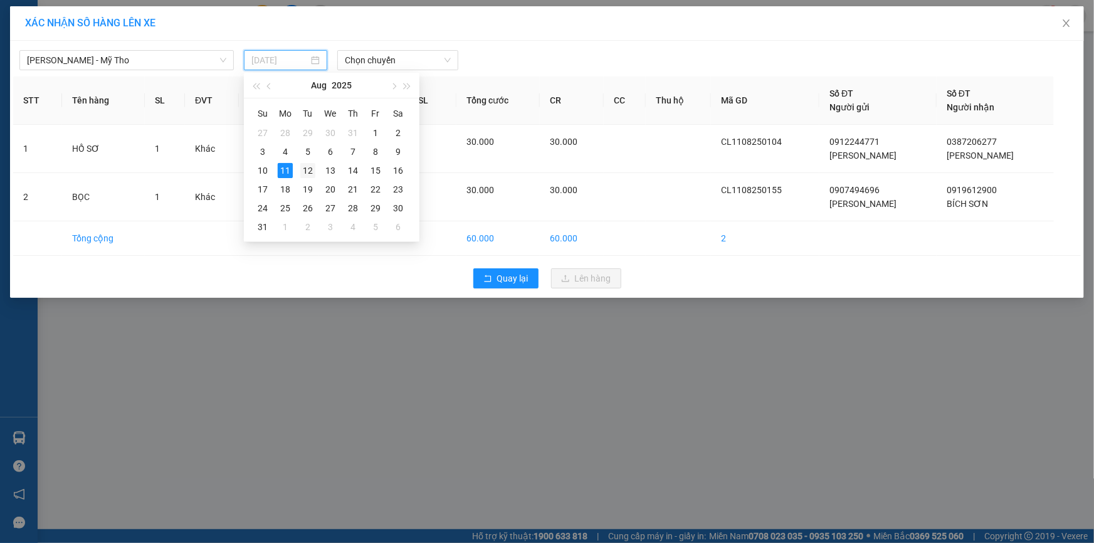
click at [310, 170] on div "12" at bounding box center [307, 170] width 15 height 15
type input "12/08/2025"
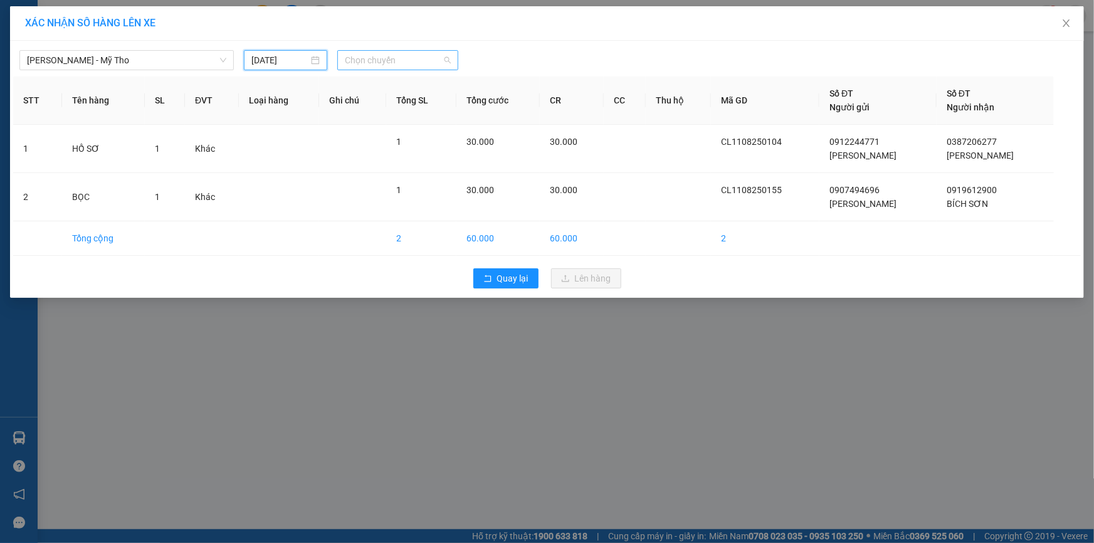
click at [447, 62] on span "Chọn chuyến" at bounding box center [398, 60] width 106 height 19
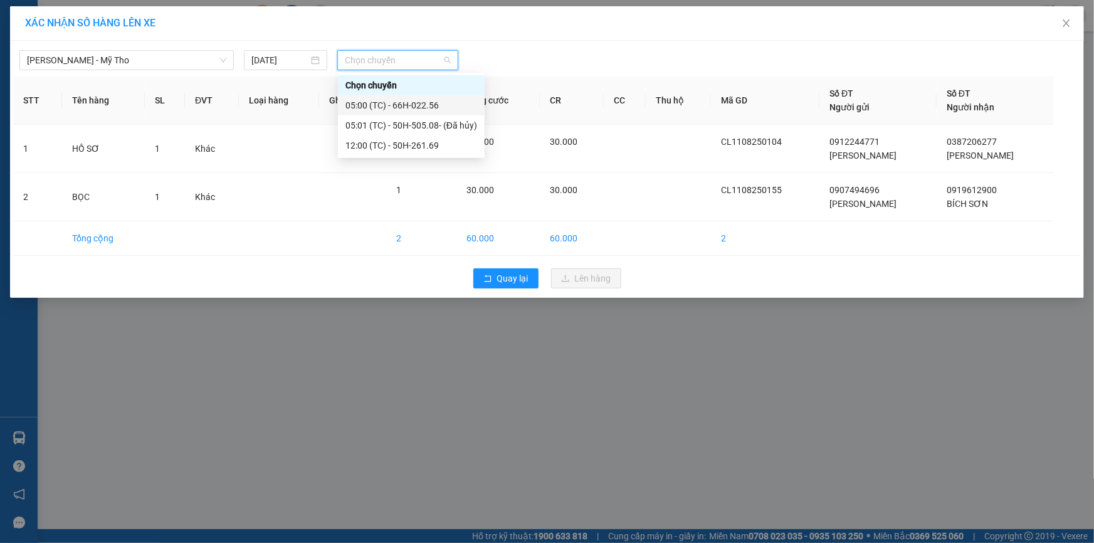
click at [440, 111] on div "05:00 (TC) - 66H-022.56" at bounding box center [412, 105] width 132 height 14
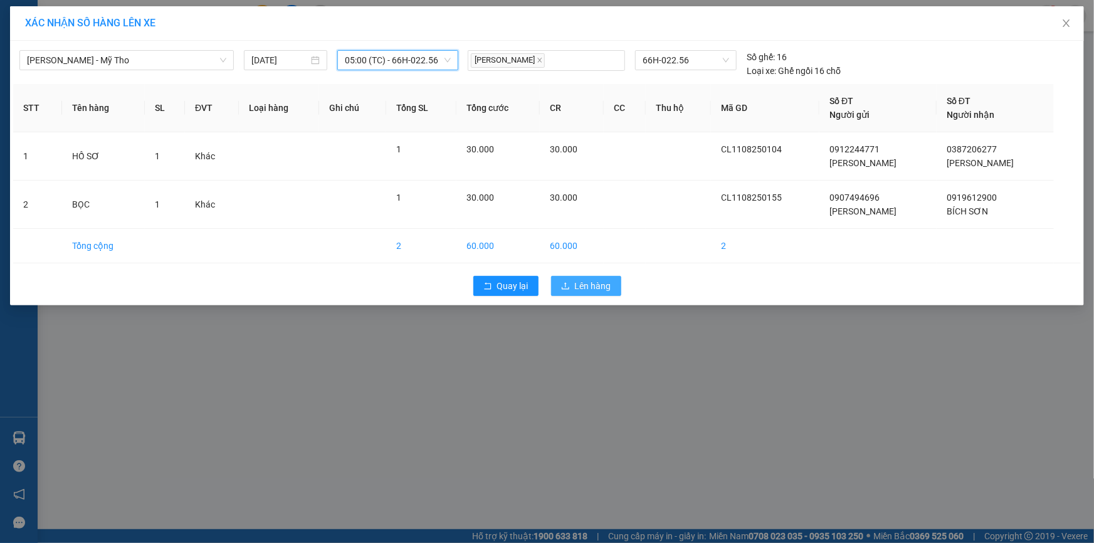
click at [607, 287] on span "Lên hàng" at bounding box center [593, 286] width 36 height 14
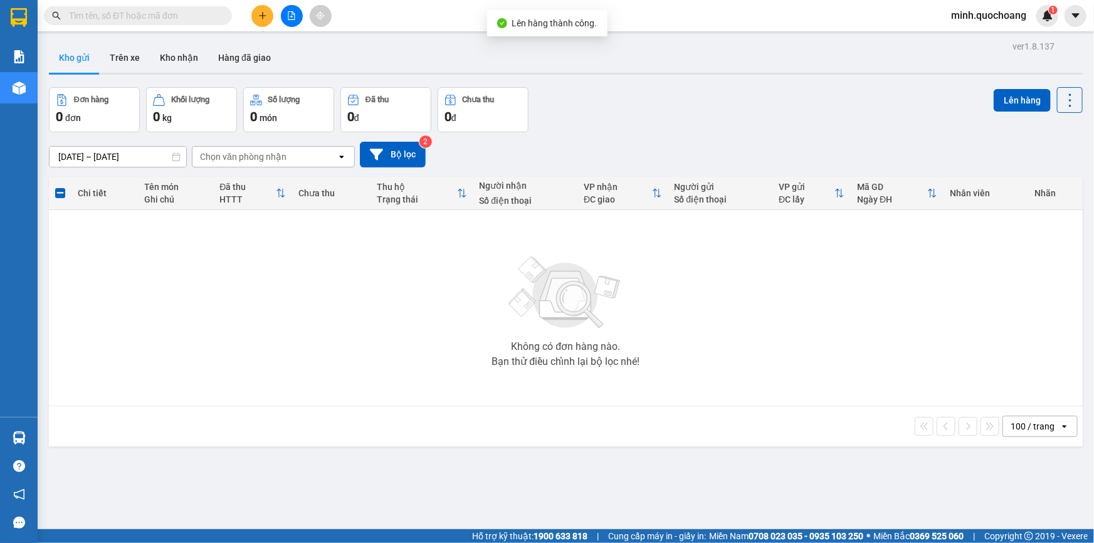
click at [745, 89] on div "Đơn hàng 0 đơn Khối lượng 0 kg Số lượng 0 món Đã thu 0 đ Chưa thu 0 đ Lên hàng" at bounding box center [566, 109] width 1034 height 45
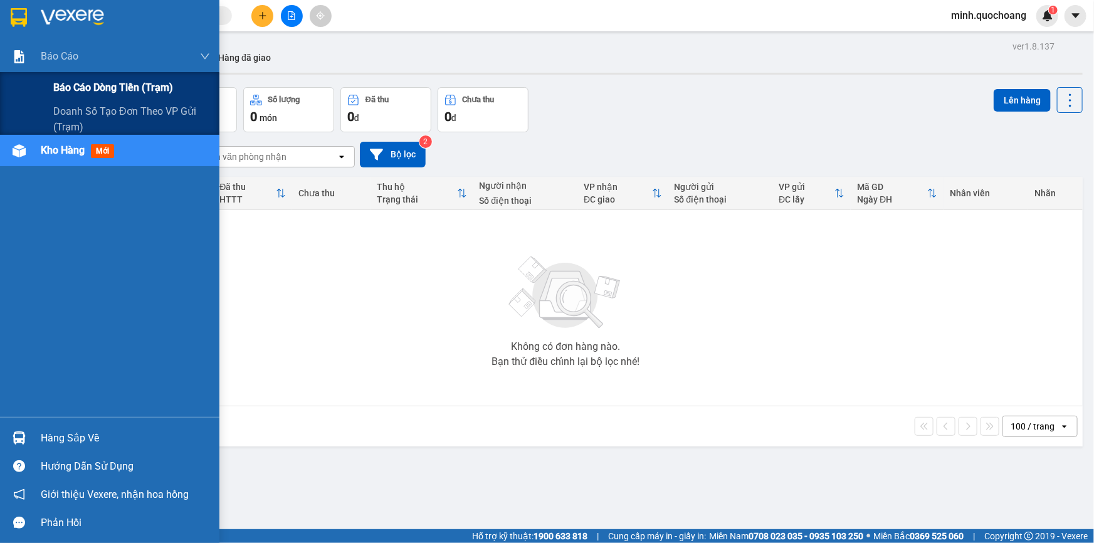
click at [63, 84] on span "Báo cáo dòng tiền (trạm)" at bounding box center [113, 88] width 120 height 16
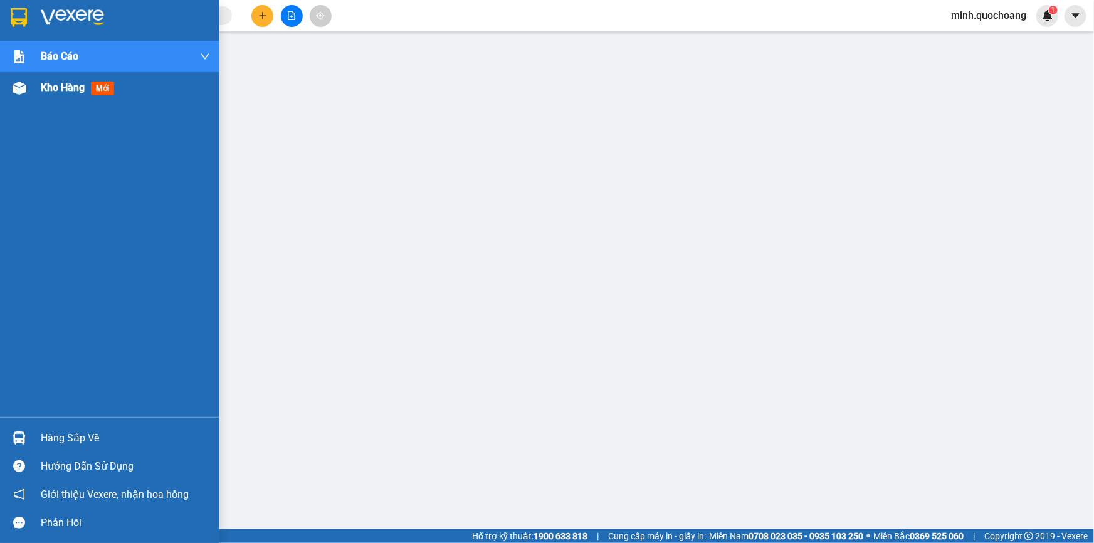
click at [31, 97] on div "Kho hàng mới" at bounding box center [109, 87] width 219 height 31
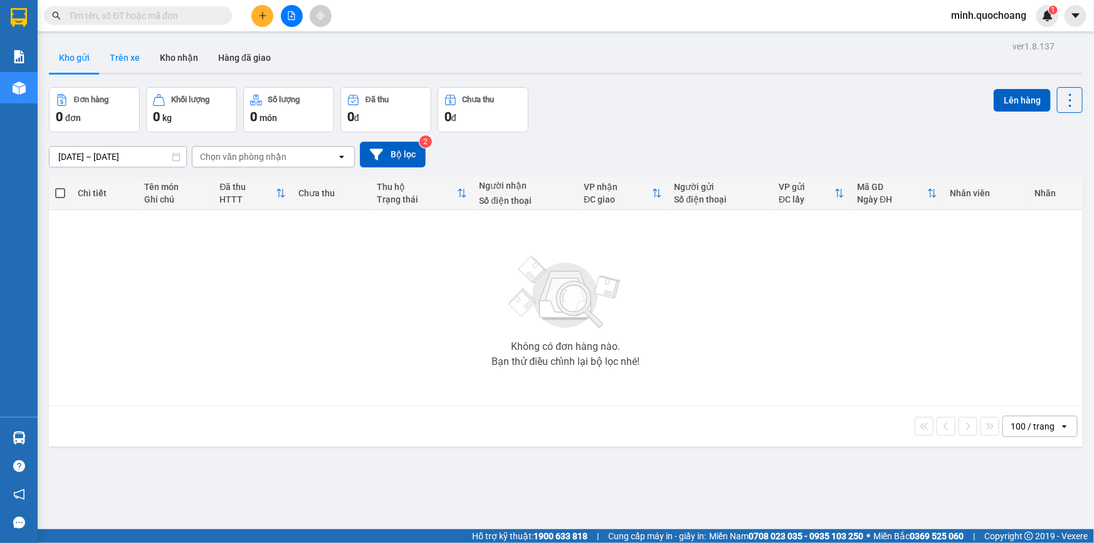
click at [135, 61] on button "Trên xe" at bounding box center [125, 58] width 50 height 30
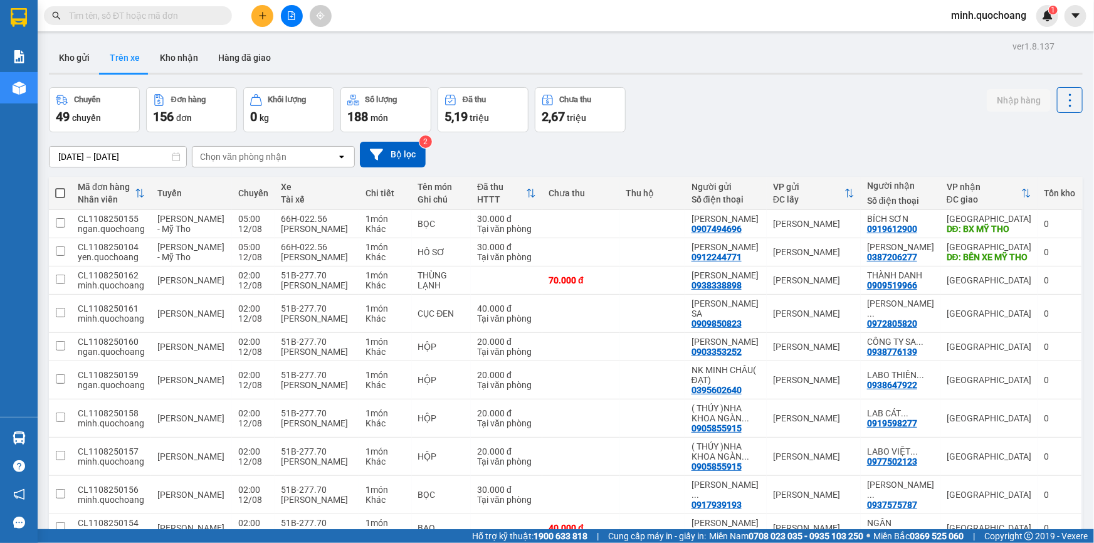
click at [243, 156] on div "Chọn văn phòng nhận" at bounding box center [243, 157] width 87 height 13
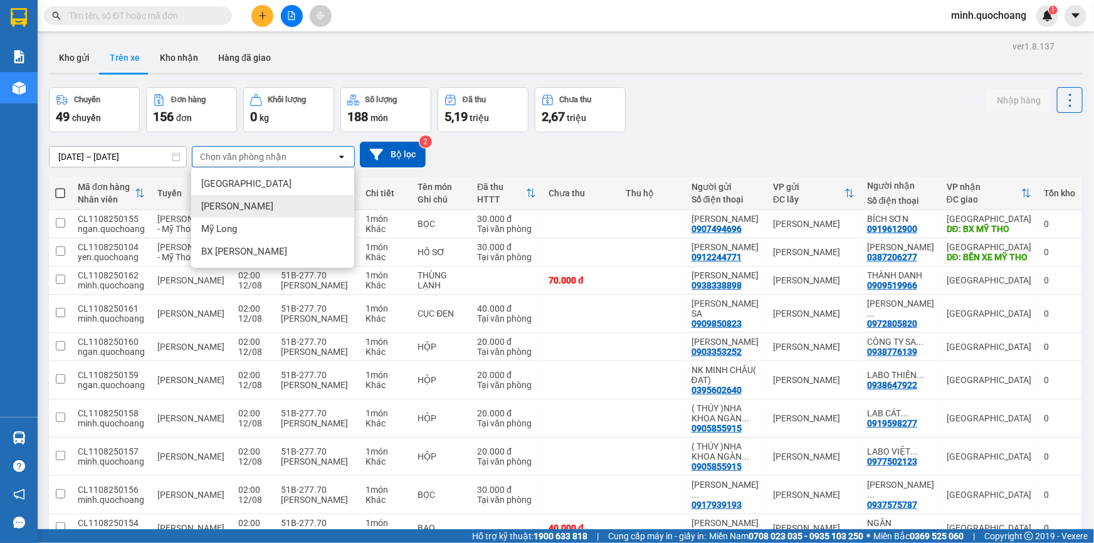
click at [761, 121] on div "Chuyến 49 chuyến Đơn hàng 156 đơn Khối lượng 0 kg Số lượng 188 món Đã thu 5,19 …" at bounding box center [566, 109] width 1034 height 45
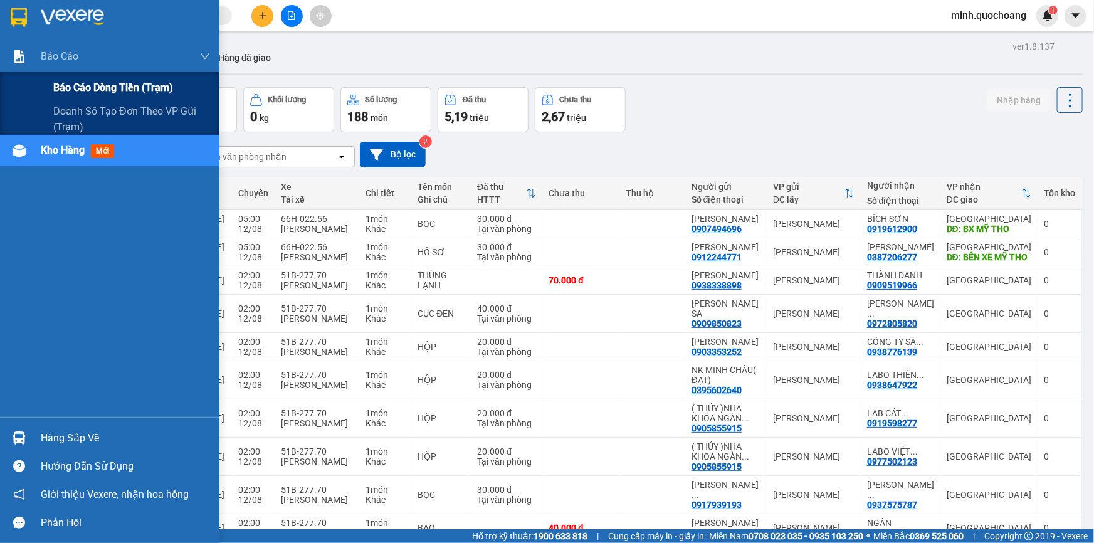
click at [69, 89] on span "Báo cáo dòng tiền (trạm)" at bounding box center [113, 88] width 120 height 16
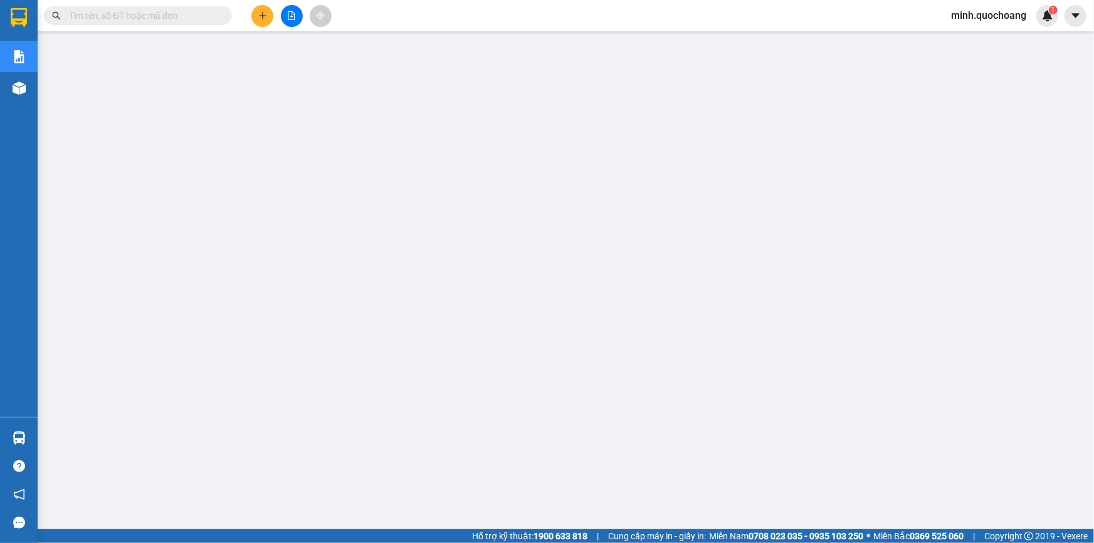
click at [1004, 15] on span "minh.quochoang" at bounding box center [988, 16] width 95 height 16
click at [990, 35] on span "Đăng xuất" at bounding box center [995, 39] width 70 height 14
